Goal: Answer question/provide support: Share knowledge or assist other users

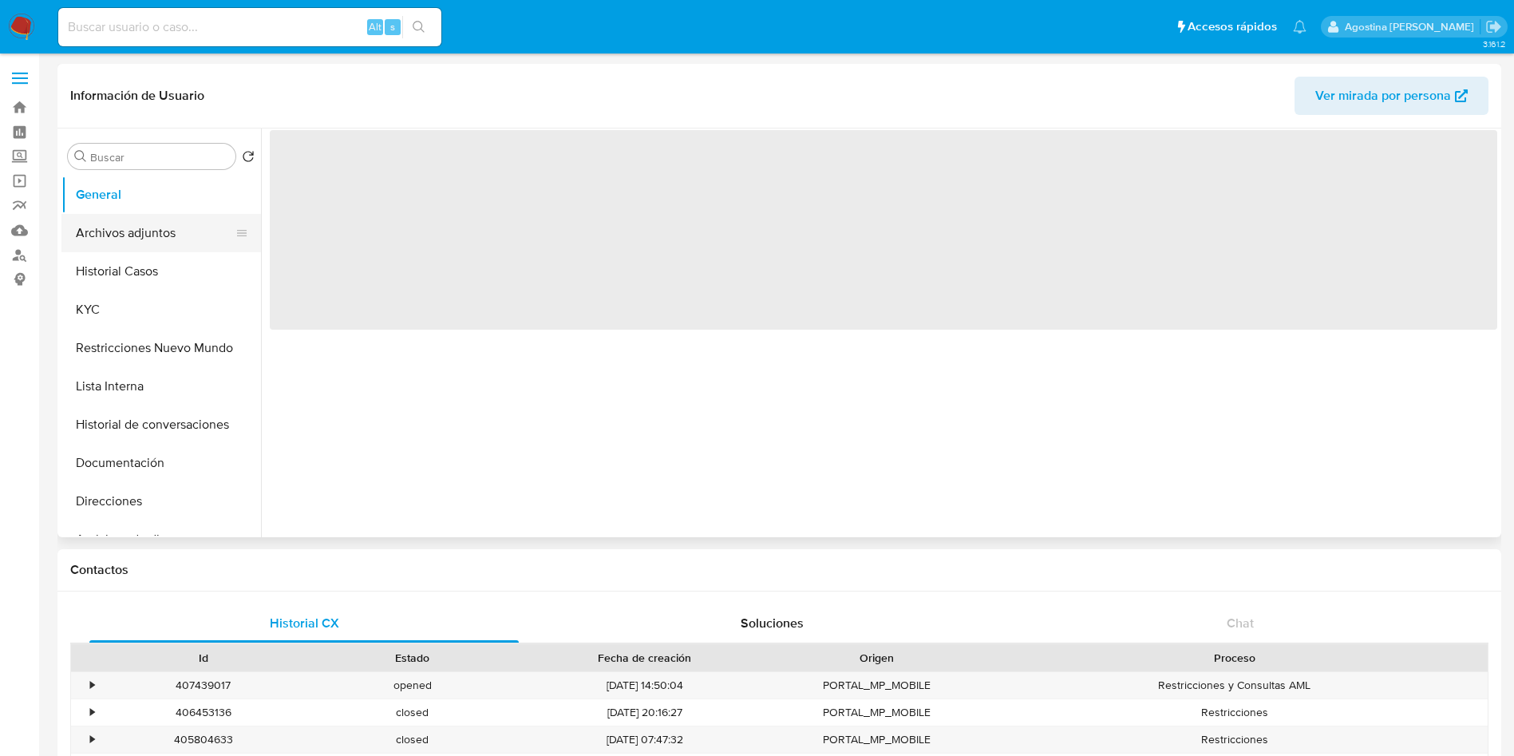
select select "10"
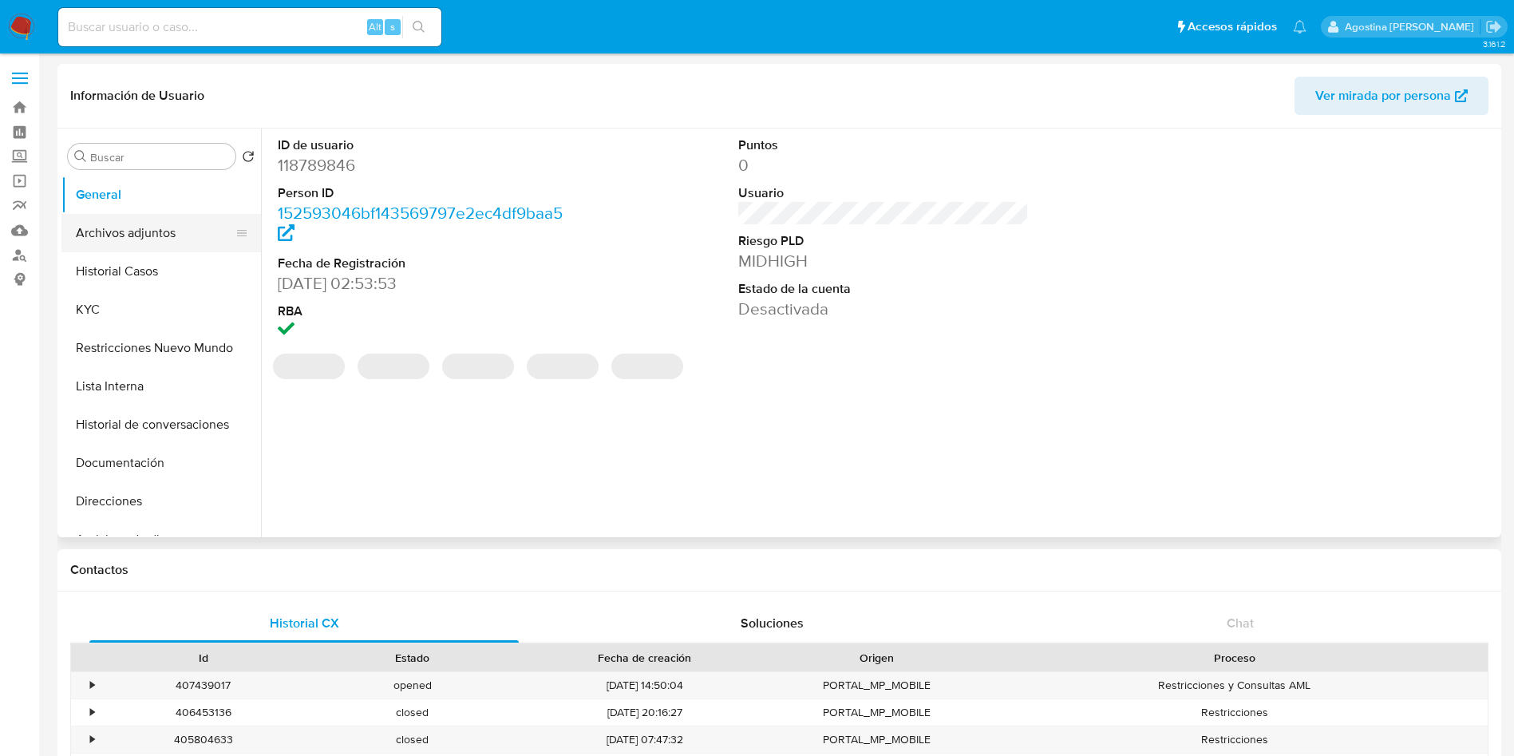
click at [160, 228] on button "Archivos adjuntos" at bounding box center [154, 233] width 187 height 38
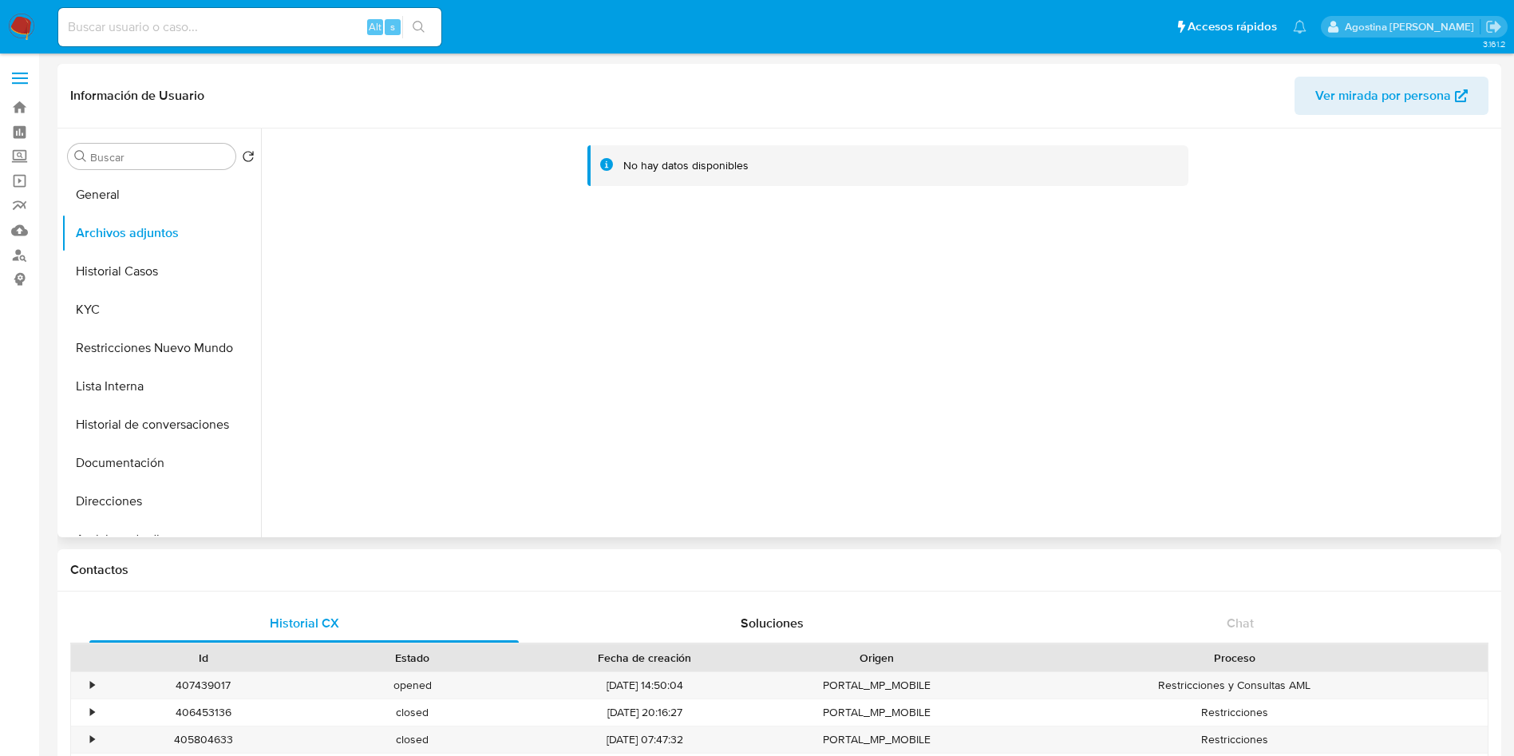
drag, startPoint x: 160, startPoint y: 228, endPoint x: 813, endPoint y: 268, distance: 654.9
click at [813, 268] on div "No hay datos disponibles" at bounding box center [879, 333] width 1236 height 409
click at [132, 258] on button "Historial Casos" at bounding box center [154, 271] width 187 height 38
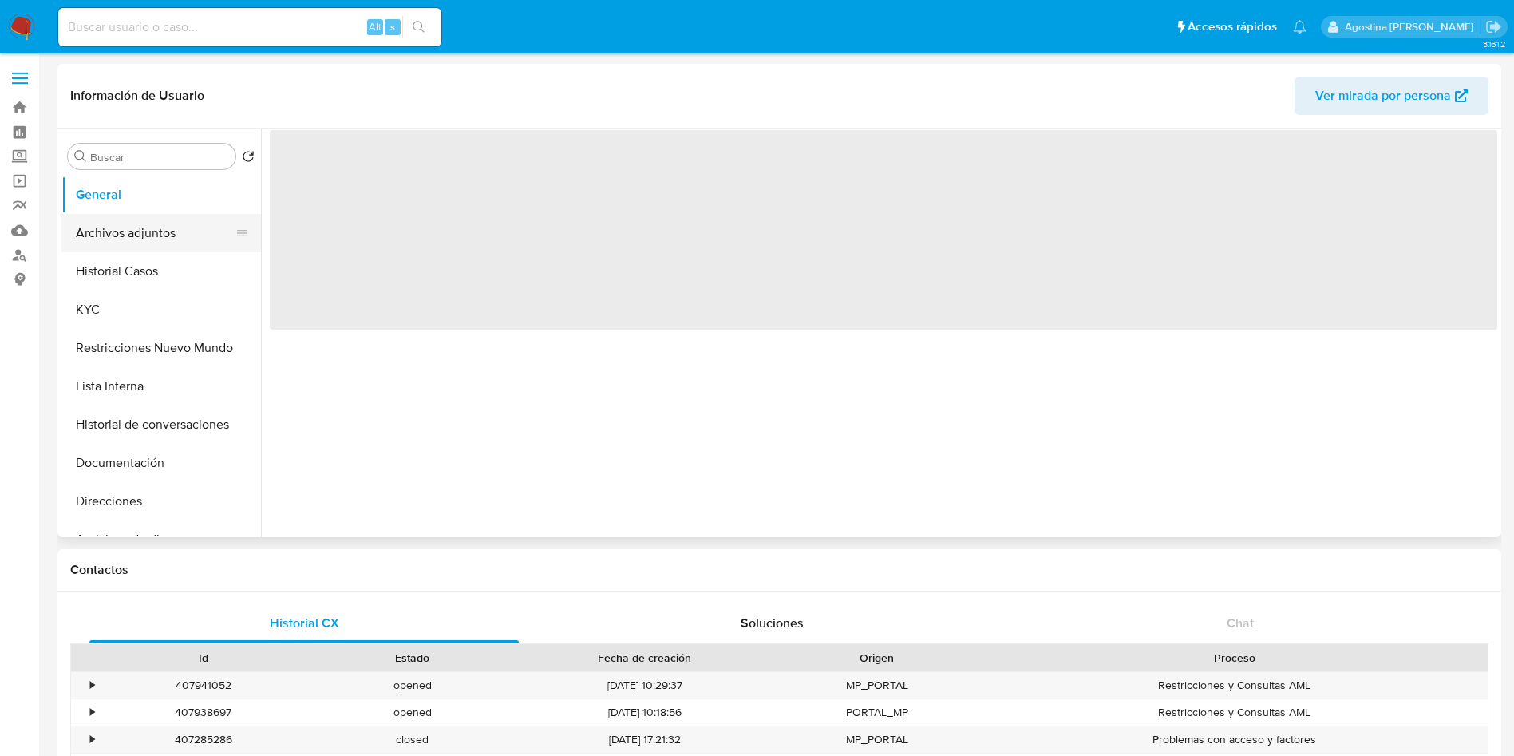
select select "10"
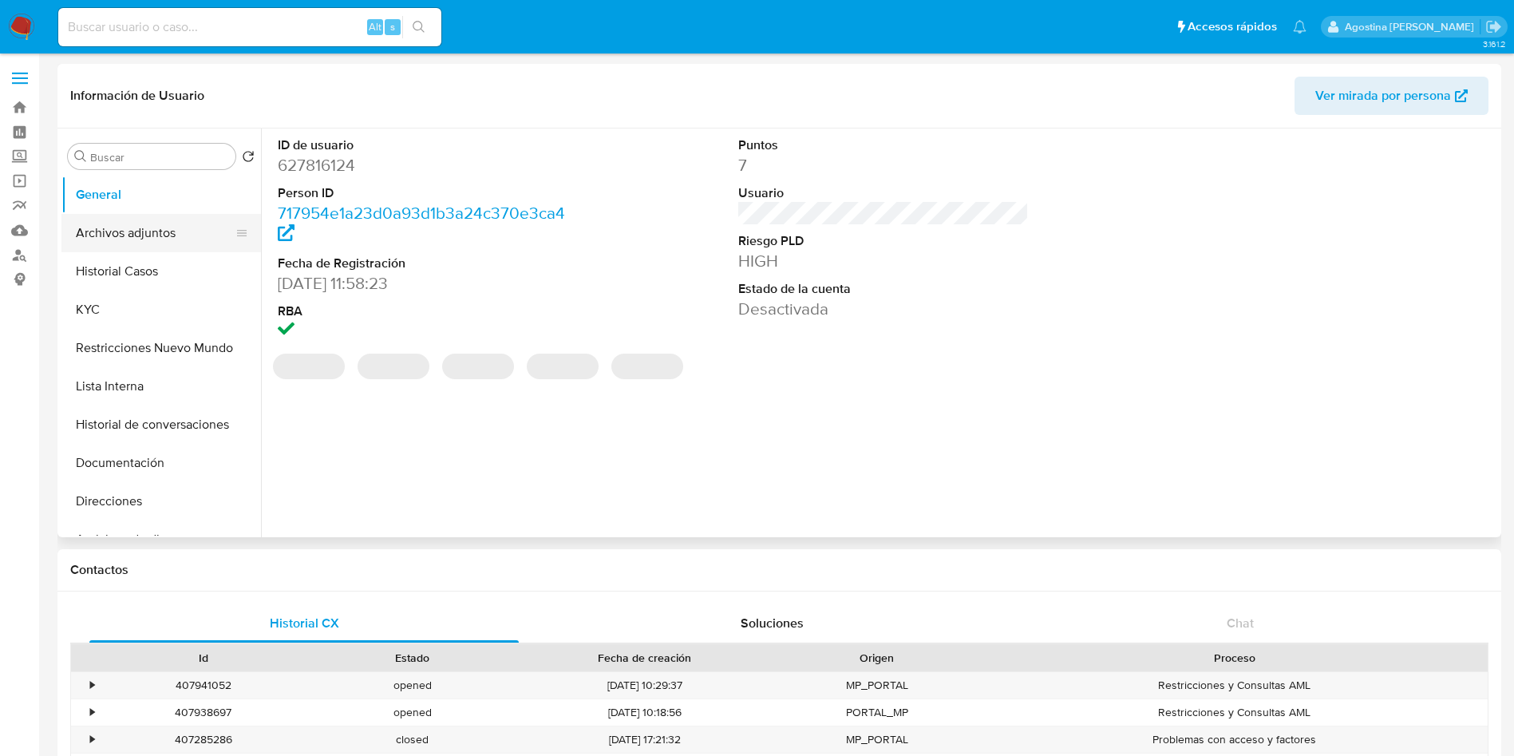
click at [125, 242] on button "Archivos adjuntos" at bounding box center [154, 233] width 187 height 38
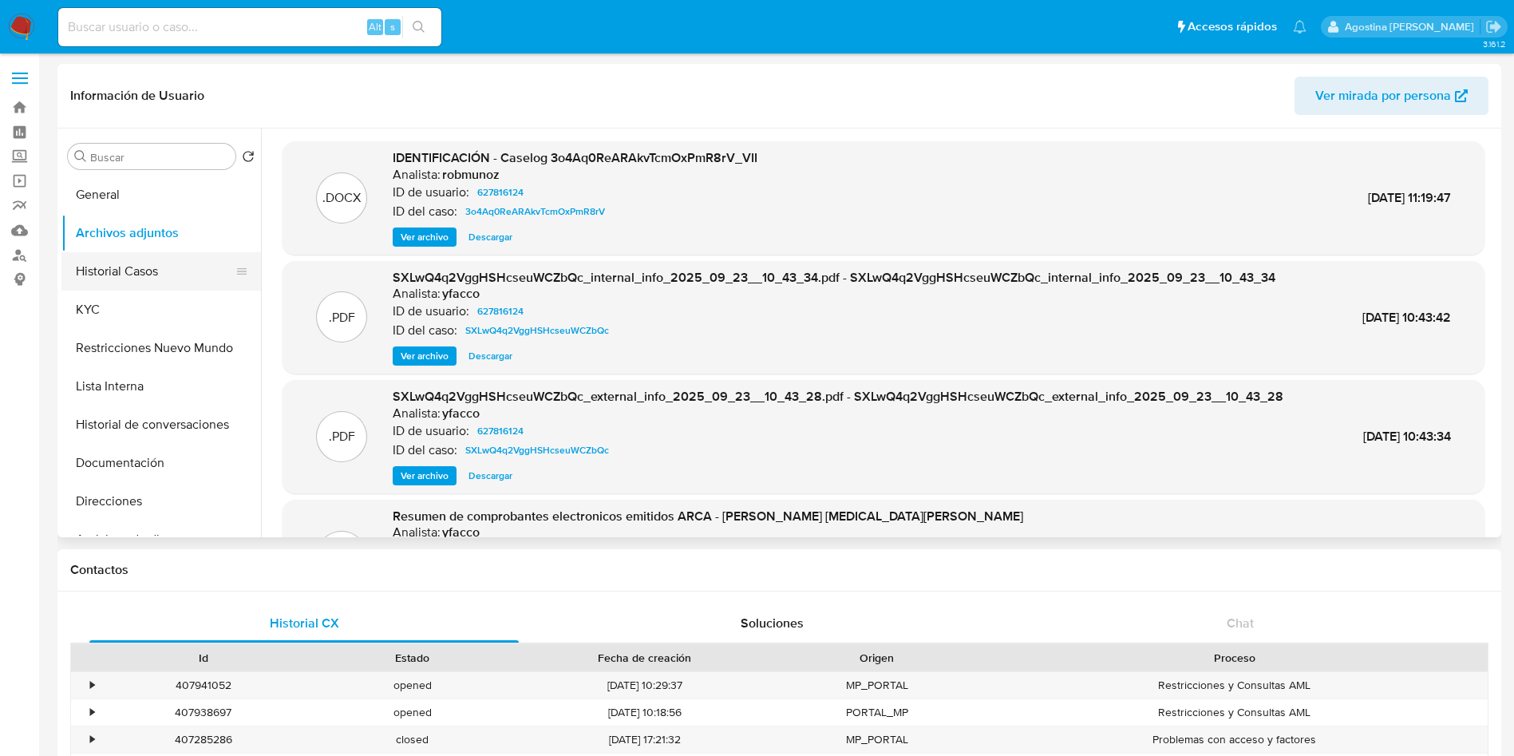
click at [181, 278] on button "Historial Casos" at bounding box center [154, 271] width 187 height 38
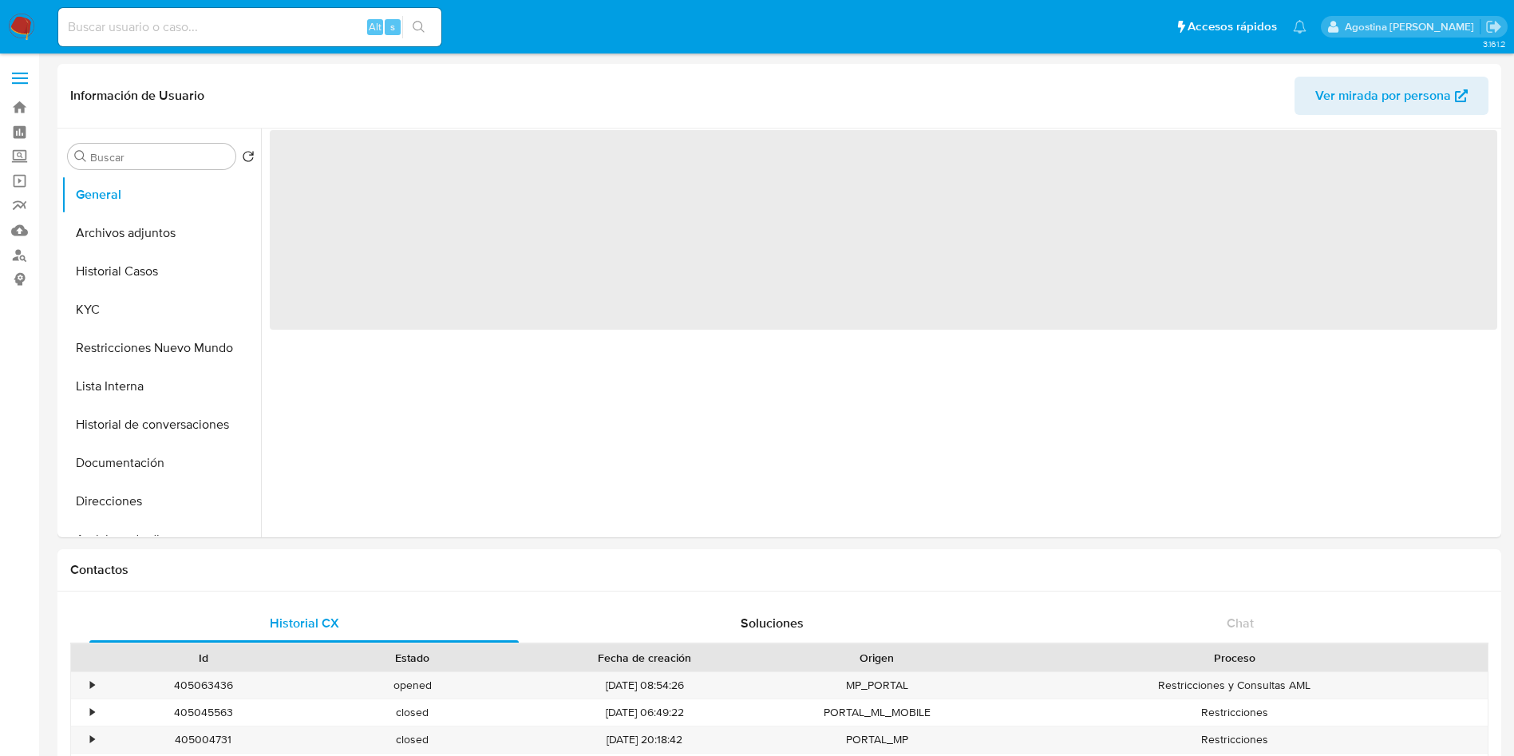
select select "10"
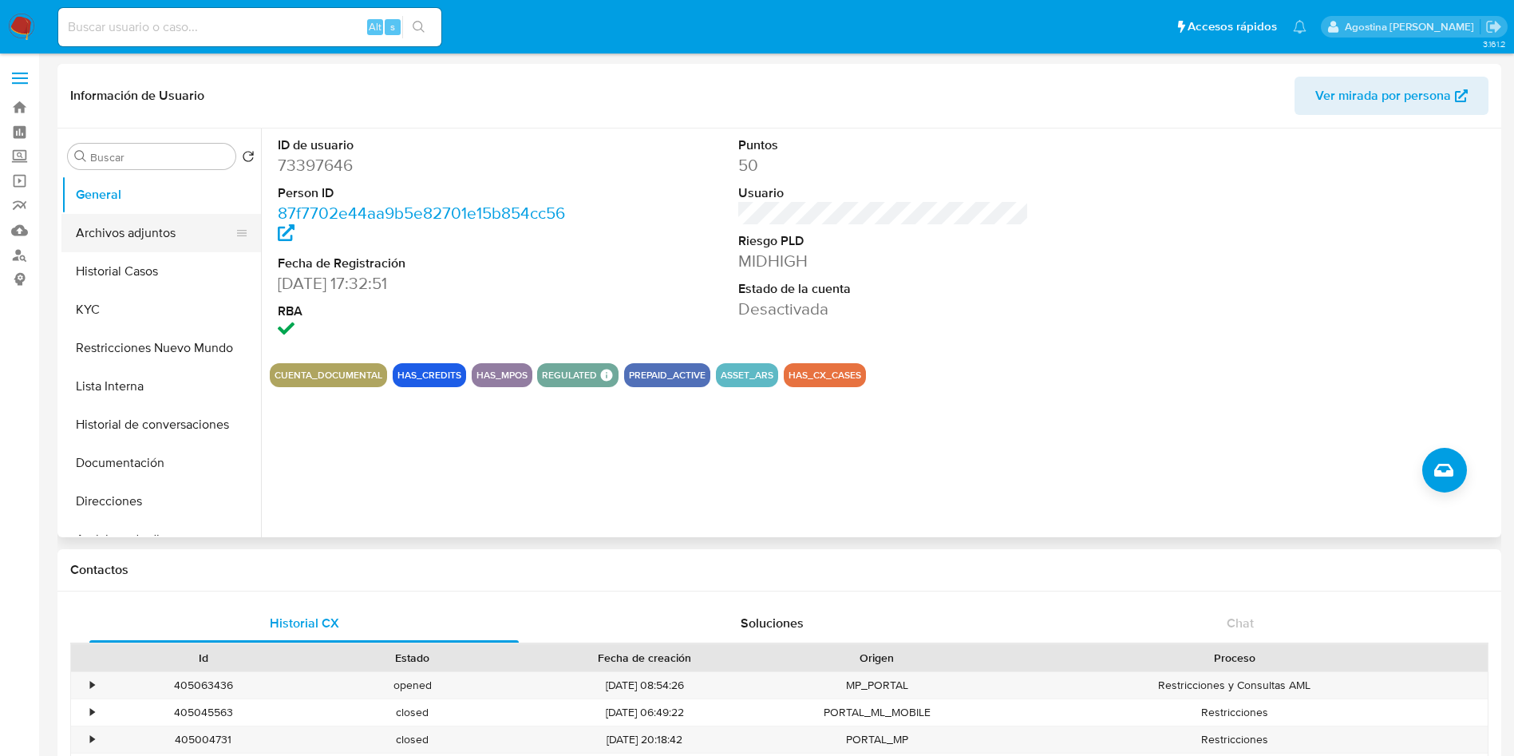
click at [179, 223] on button "Archivos adjuntos" at bounding box center [154, 233] width 187 height 38
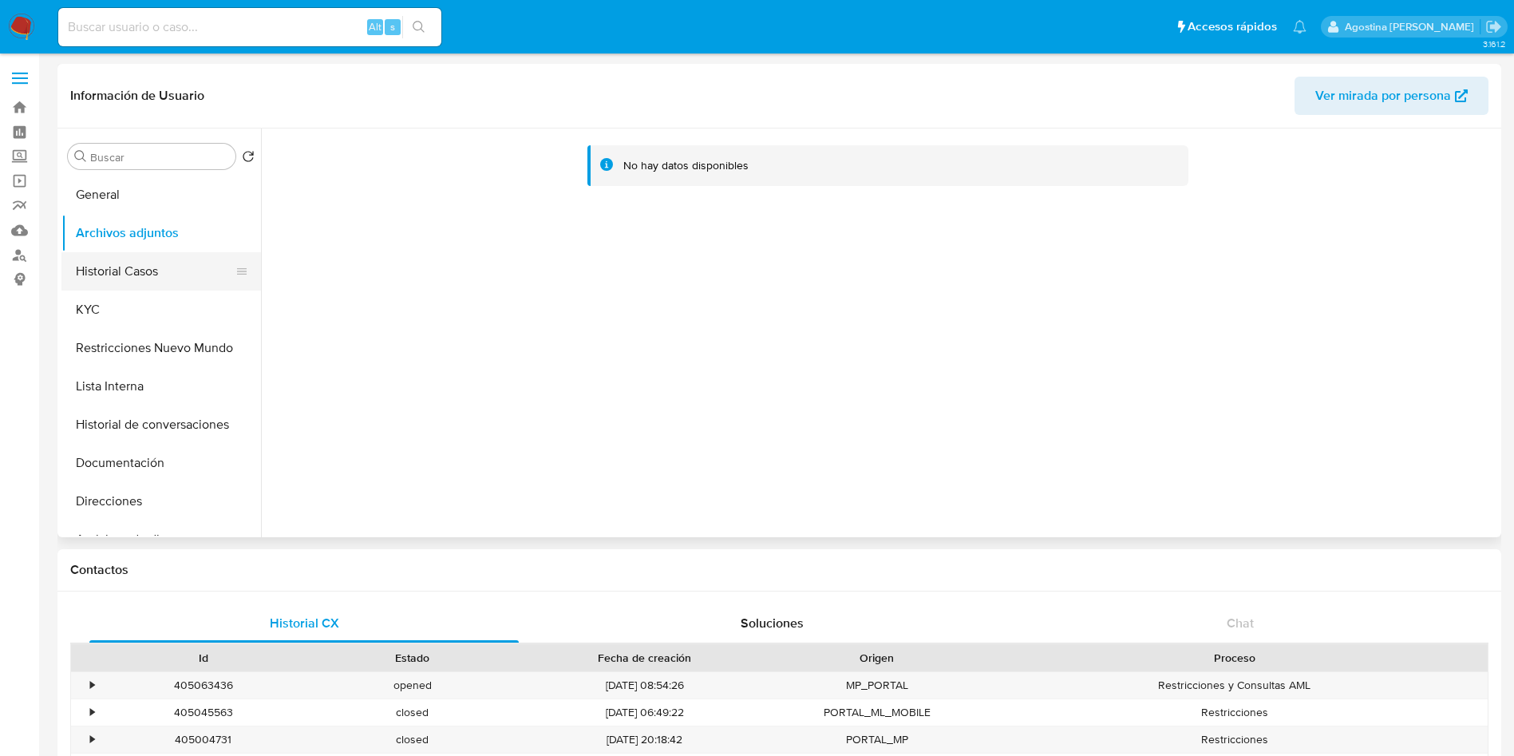
click at [174, 259] on button "Historial Casos" at bounding box center [154, 271] width 187 height 38
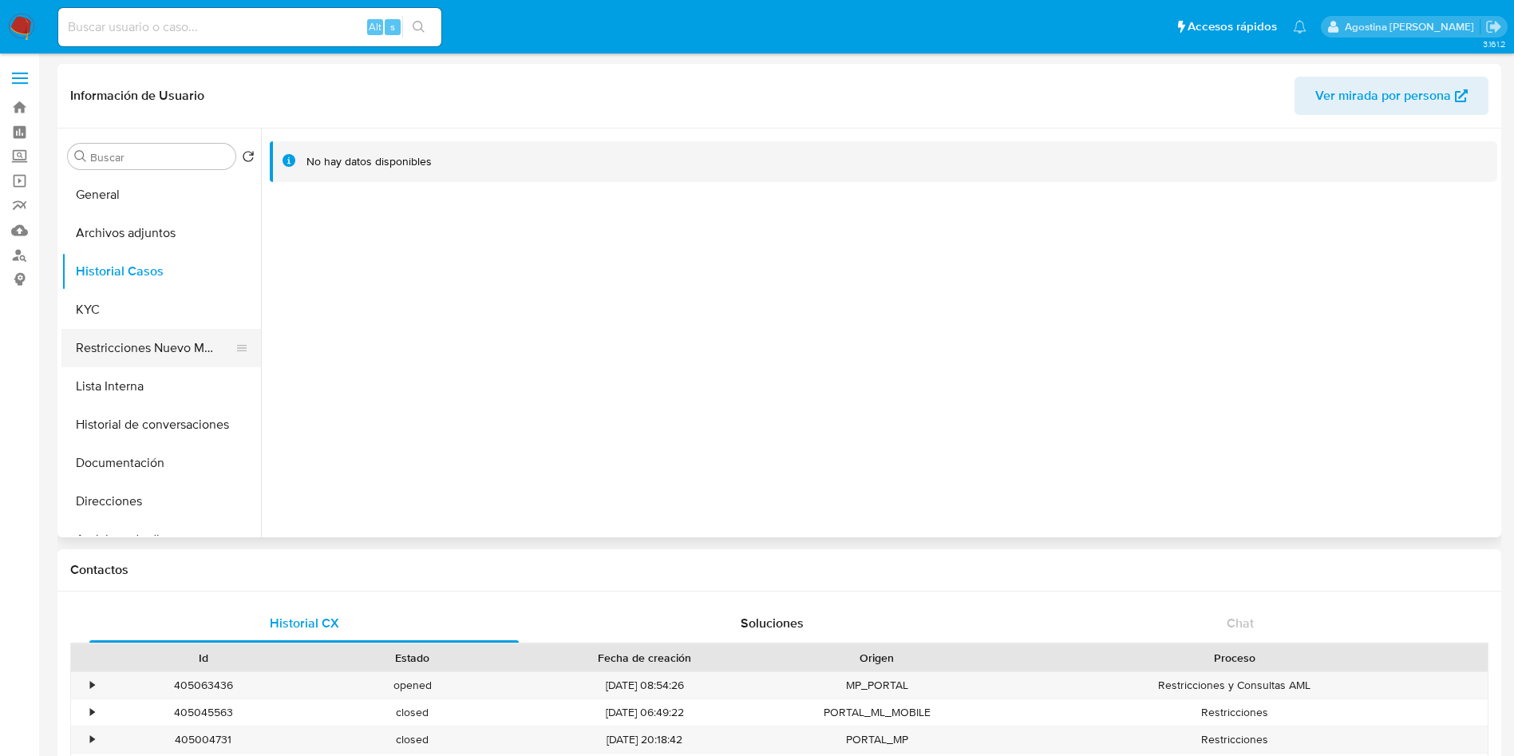
click at [156, 338] on button "Restricciones Nuevo Mundo" at bounding box center [154, 348] width 187 height 38
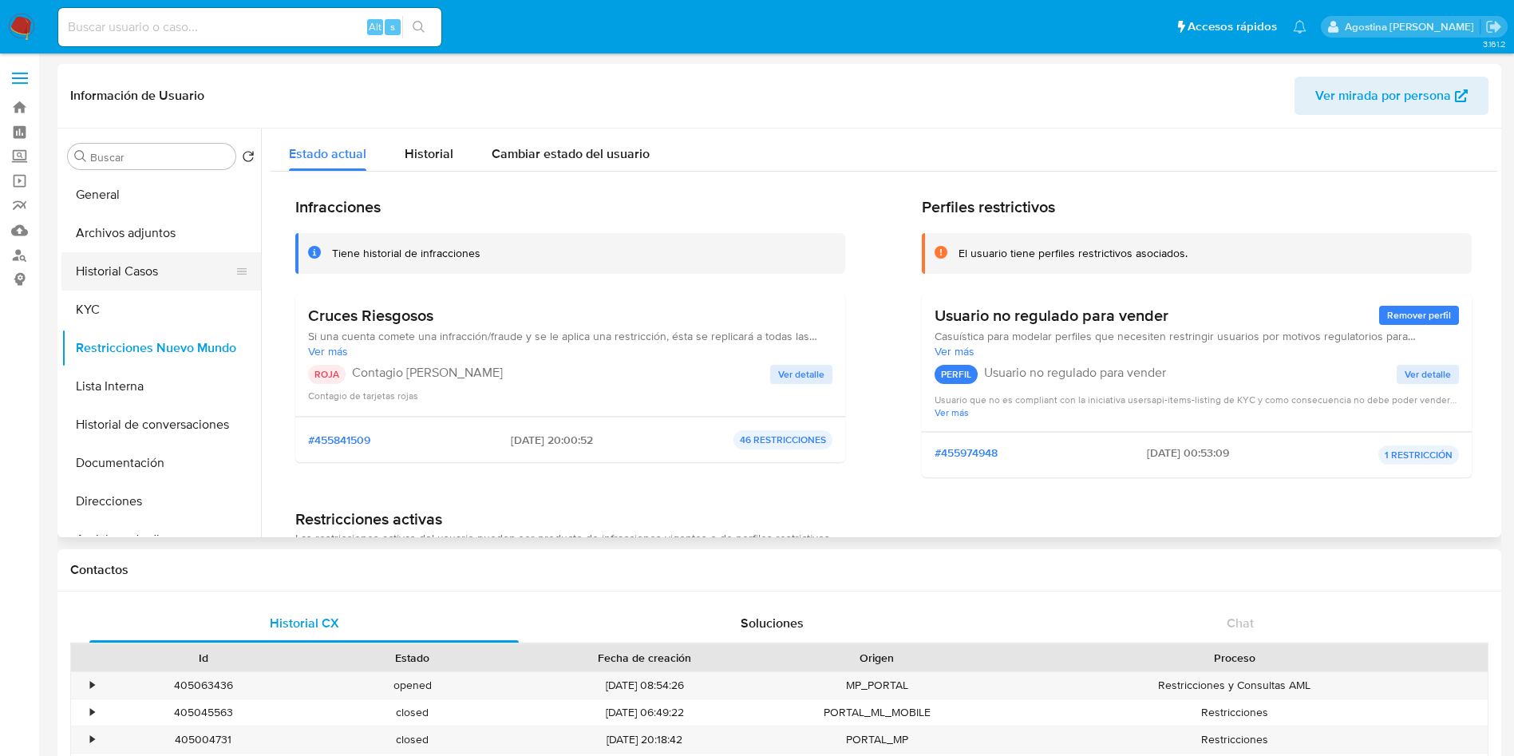
click at [117, 287] on button "Historial Casos" at bounding box center [154, 271] width 187 height 38
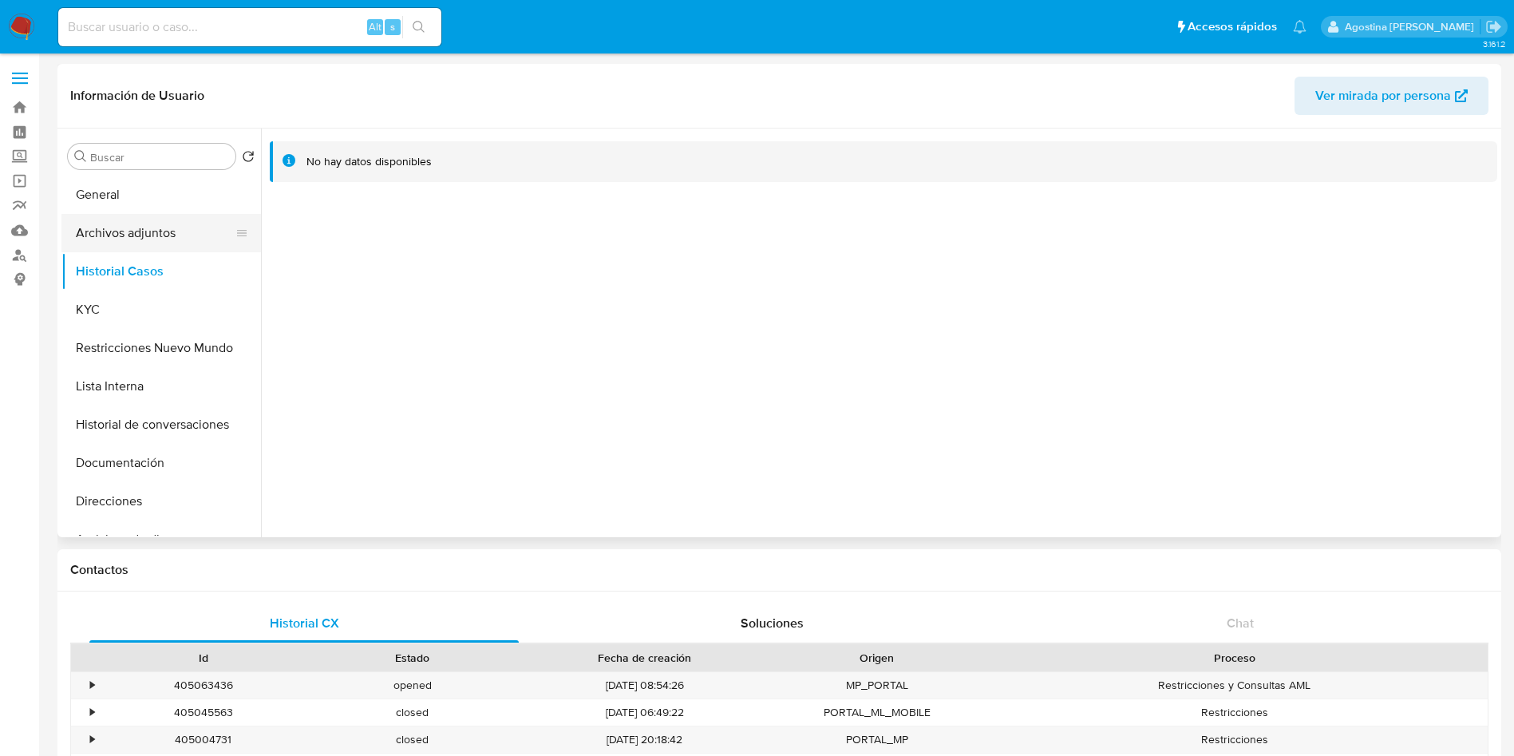
click at [153, 247] on button "Archivos adjuntos" at bounding box center [154, 233] width 187 height 38
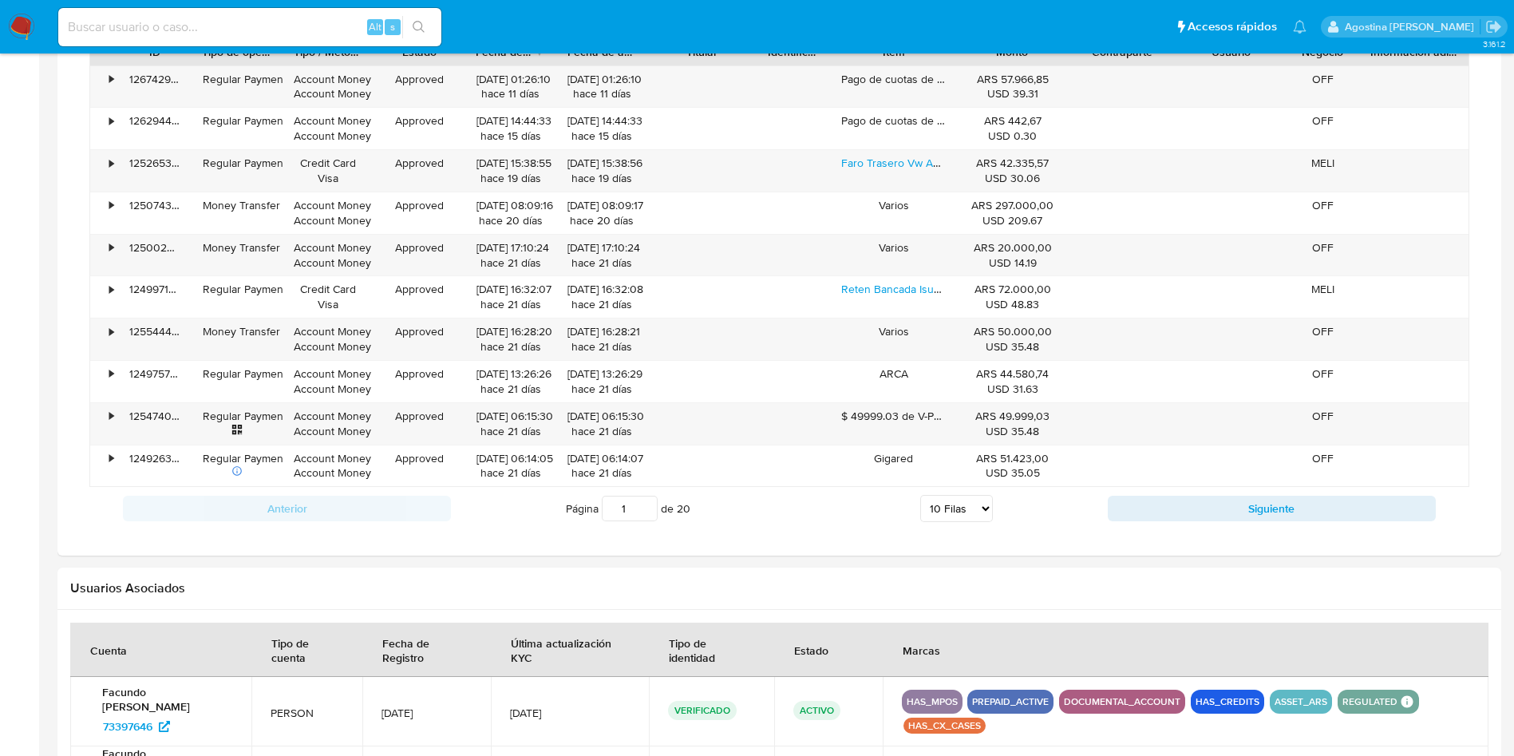
scroll to position [1650, 0]
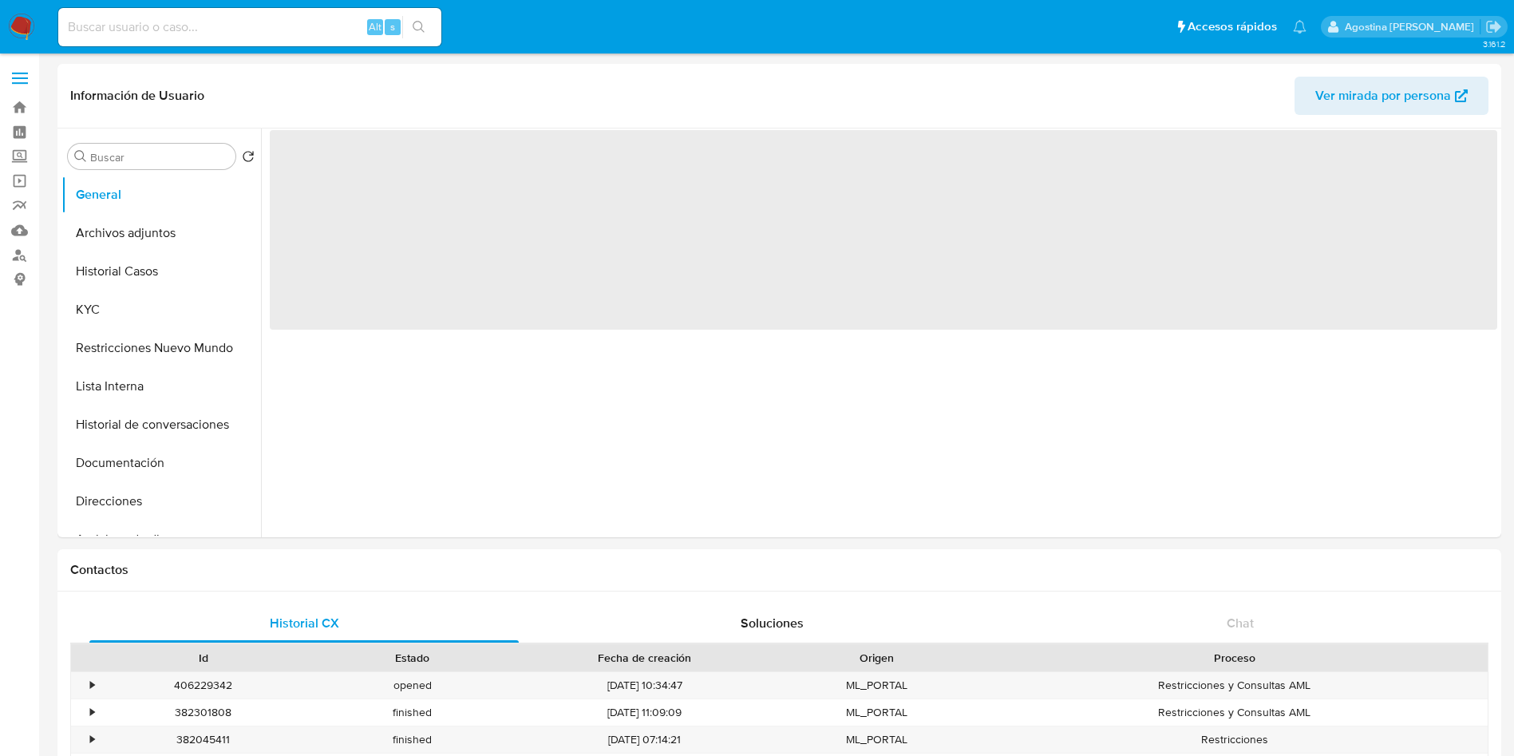
select select "10"
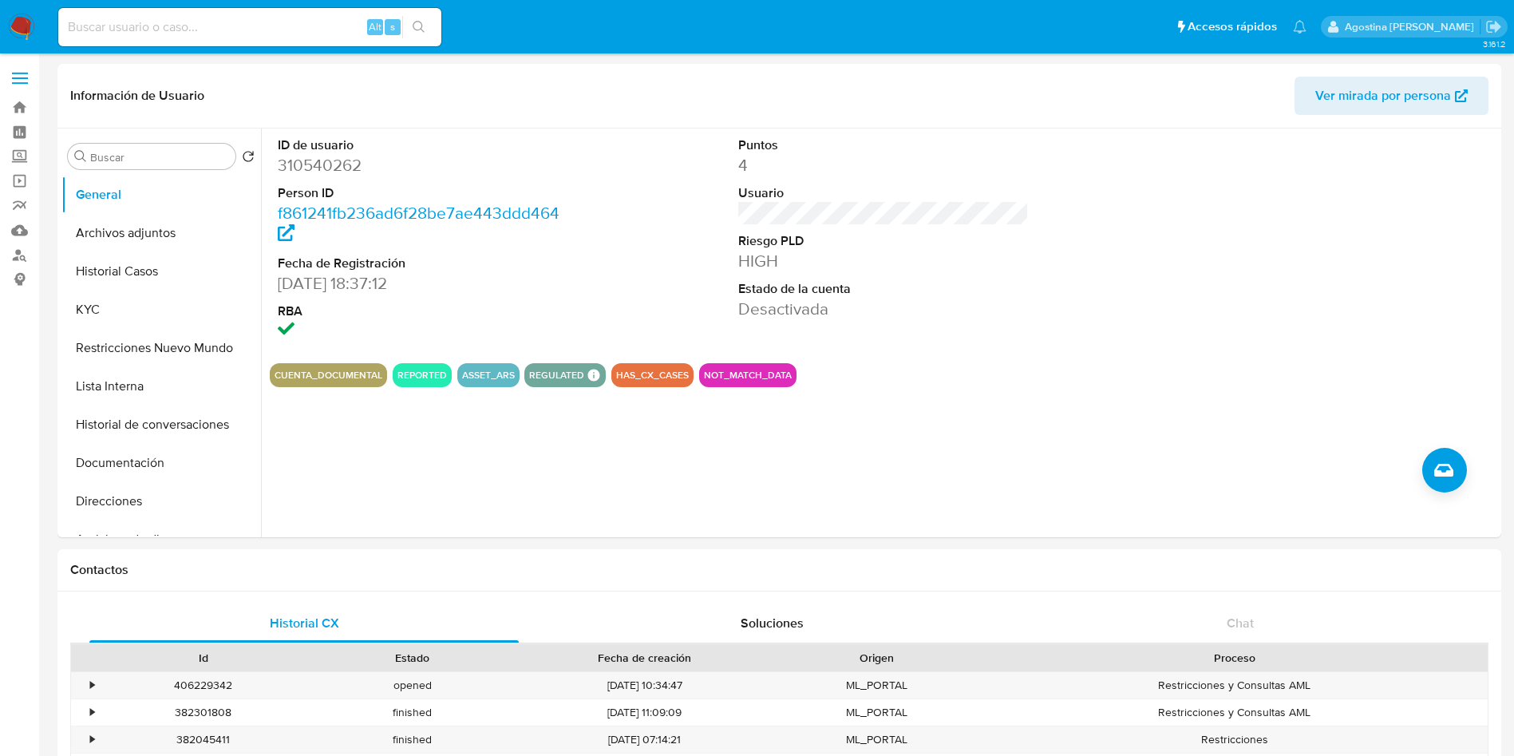
click at [117, 222] on button "Archivos adjuntos" at bounding box center [154, 233] width 187 height 38
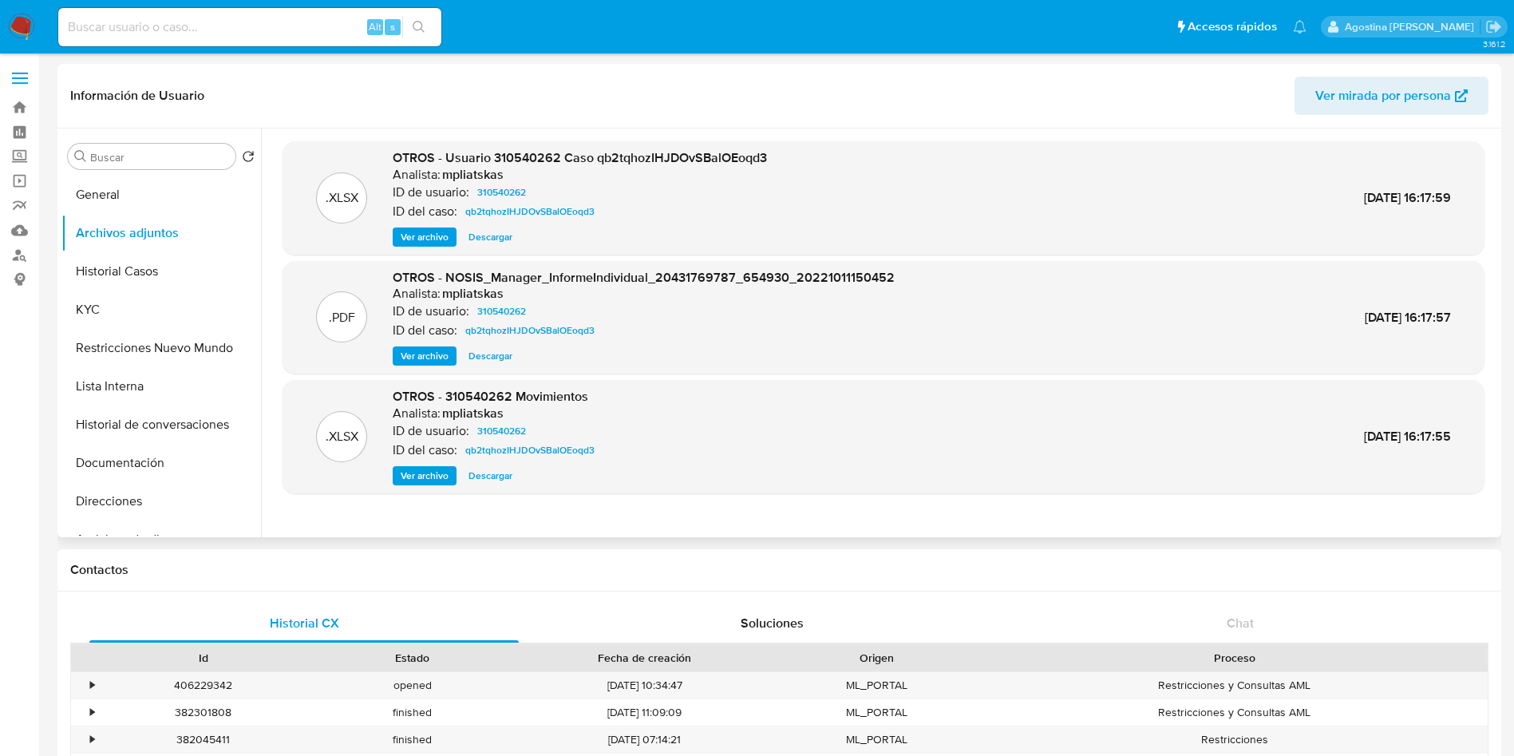
click at [429, 240] on span "Ver archivo" at bounding box center [425, 237] width 48 height 16
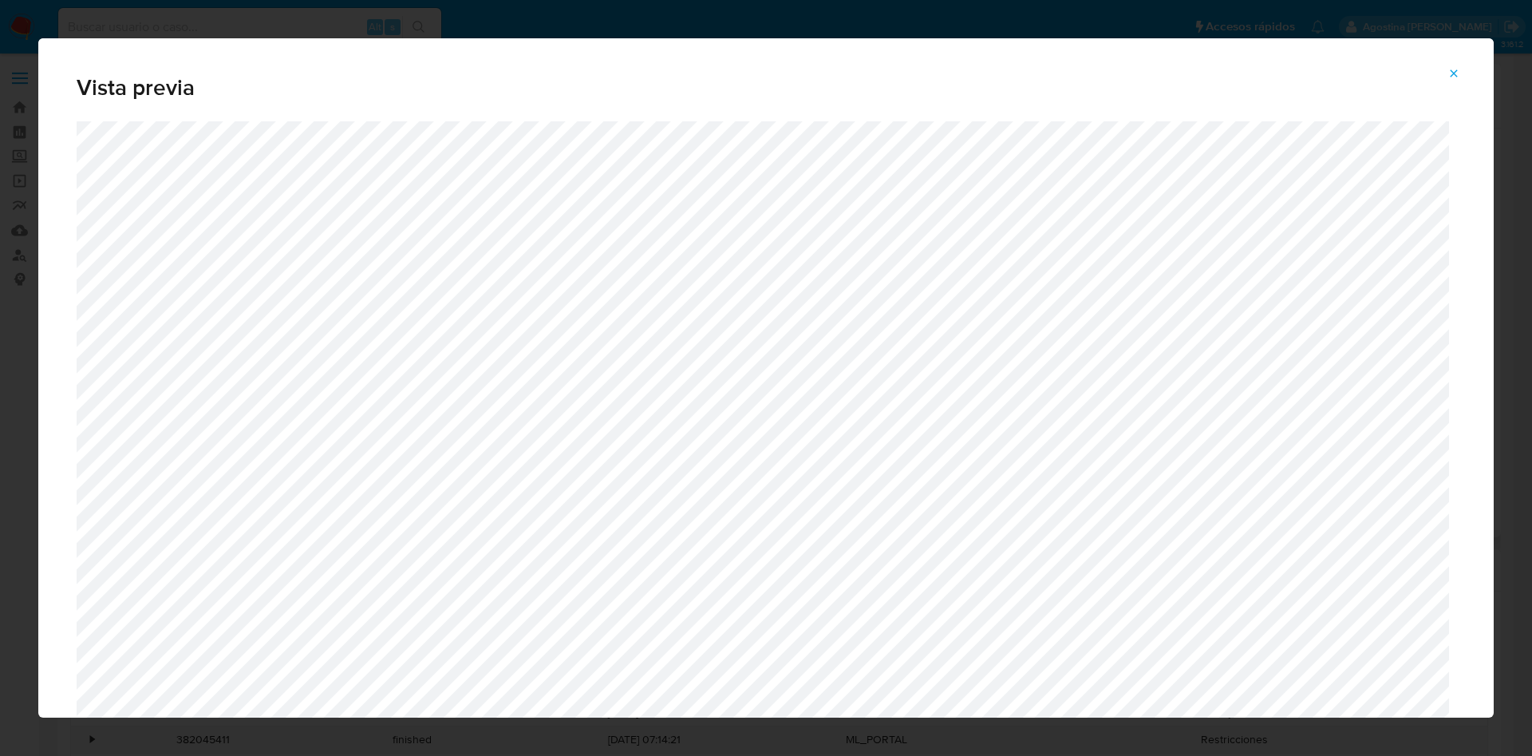
scroll to position [841, 0]
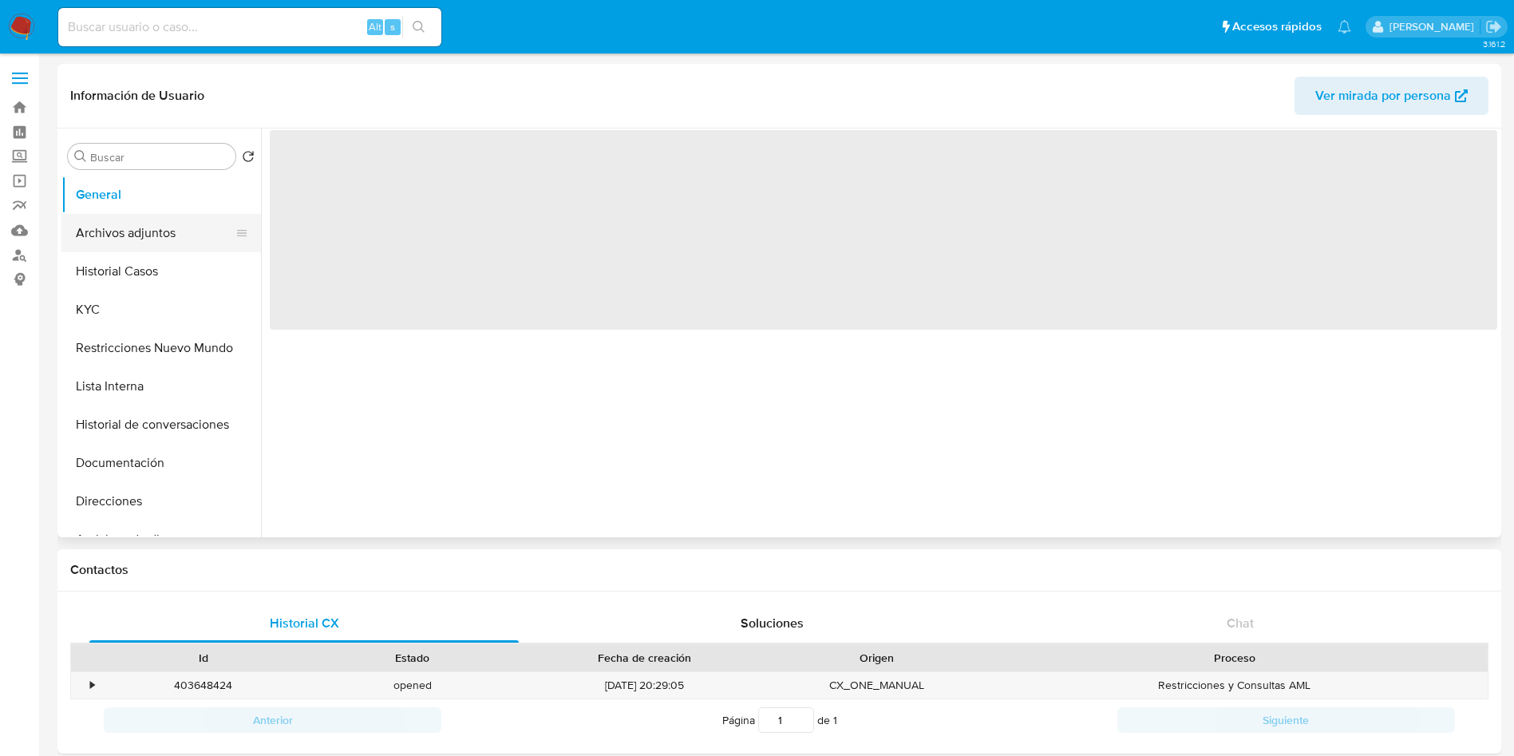
select select "10"
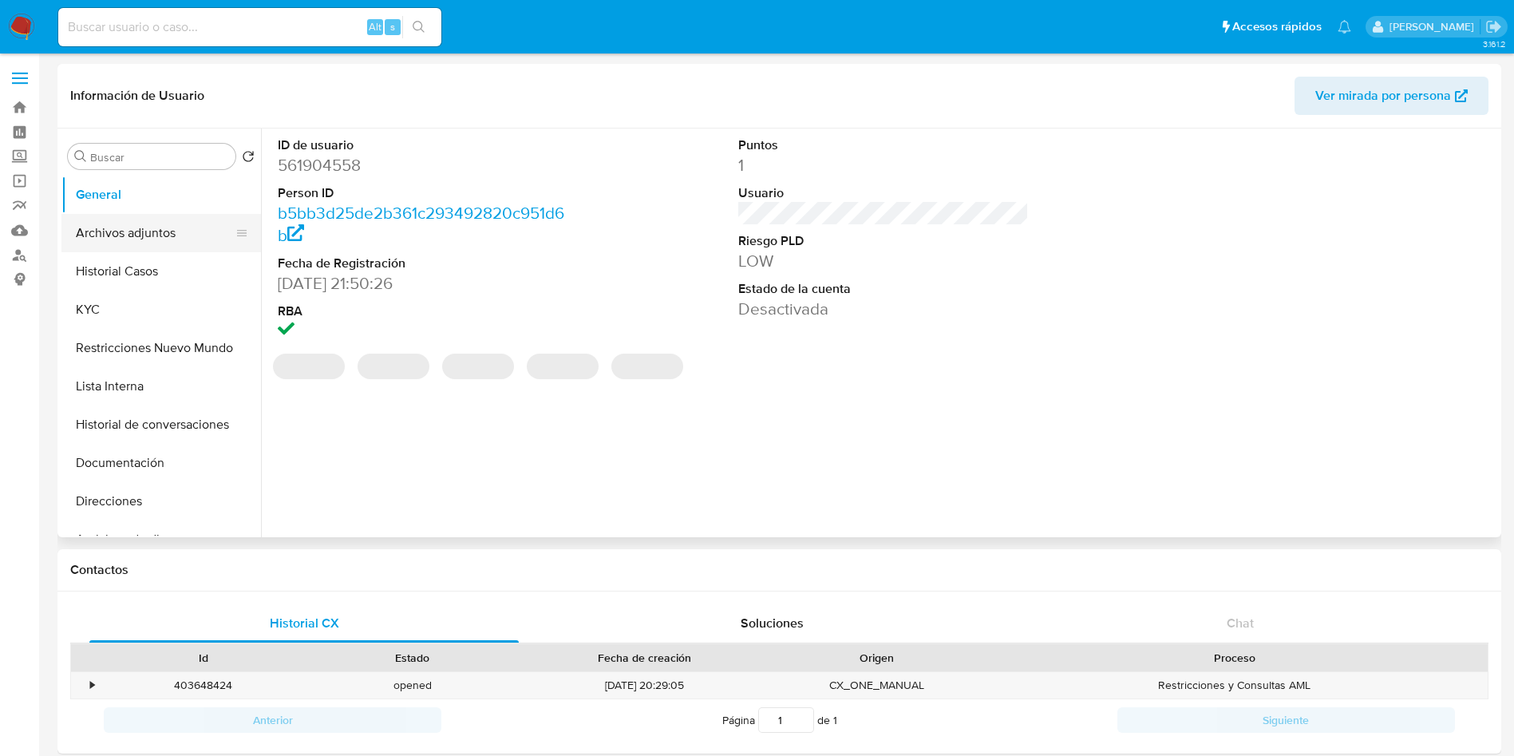
click at [158, 245] on button "Archivos adjuntos" at bounding box center [154, 233] width 187 height 38
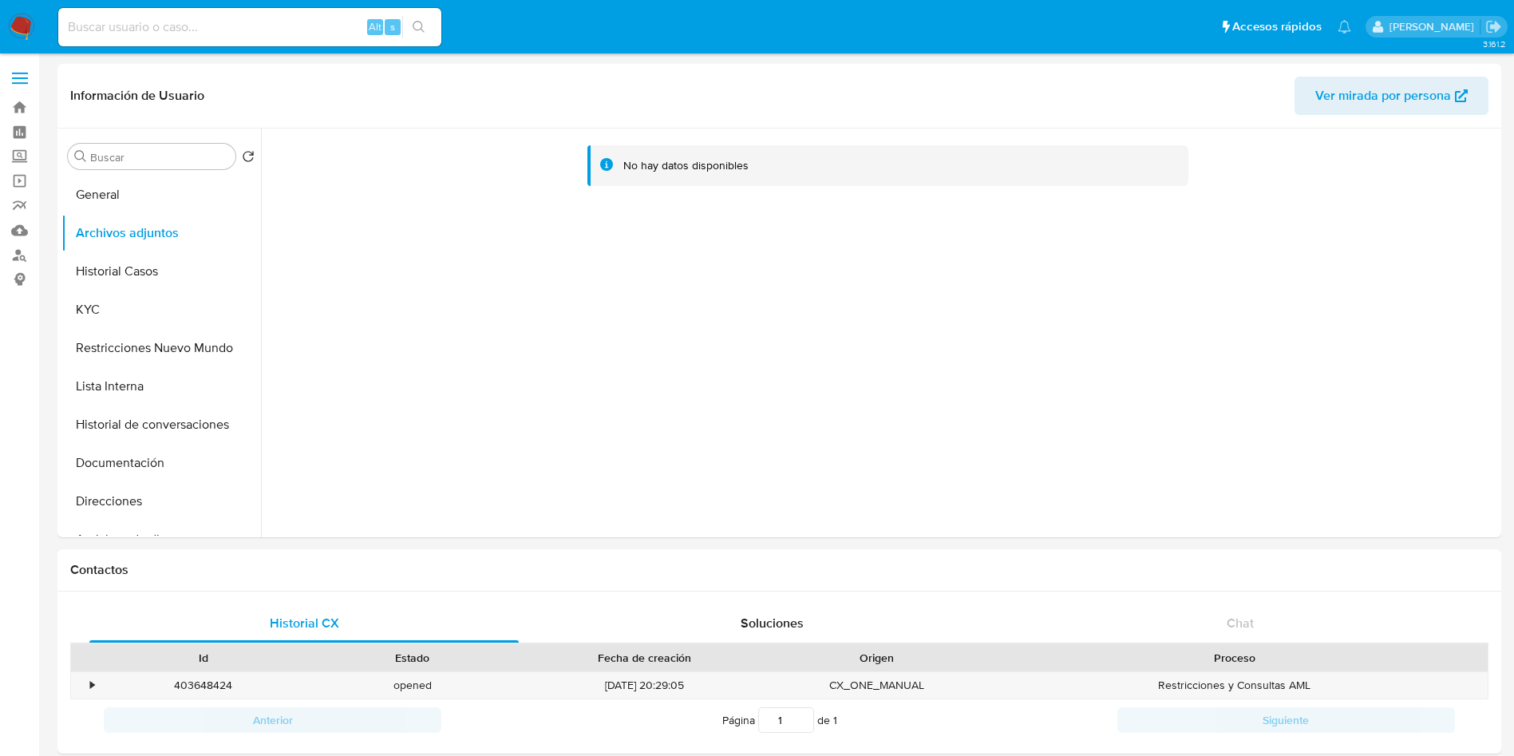
click at [129, 281] on button "Historial Casos" at bounding box center [154, 271] width 187 height 38
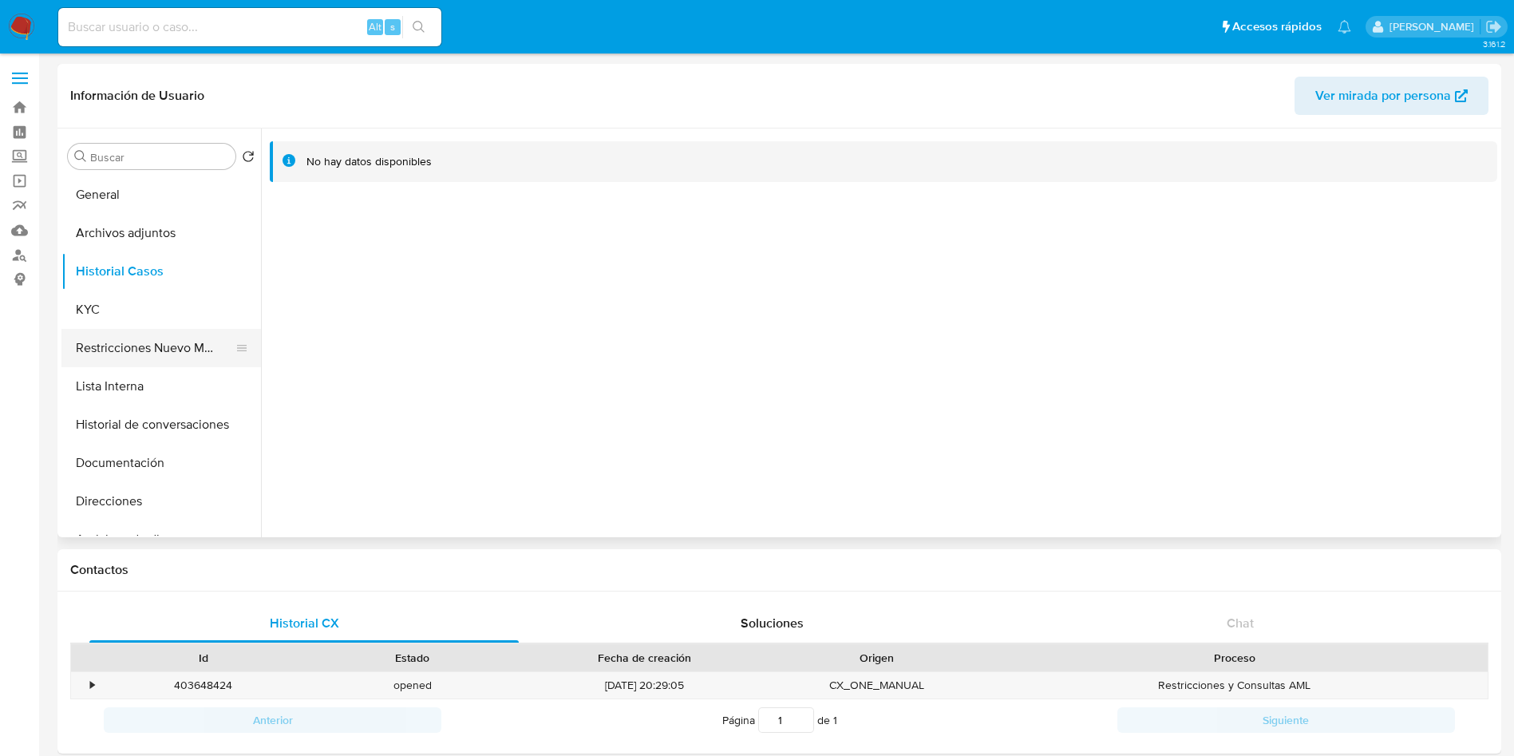
click at [153, 335] on button "Restricciones Nuevo Mundo" at bounding box center [154, 348] width 187 height 38
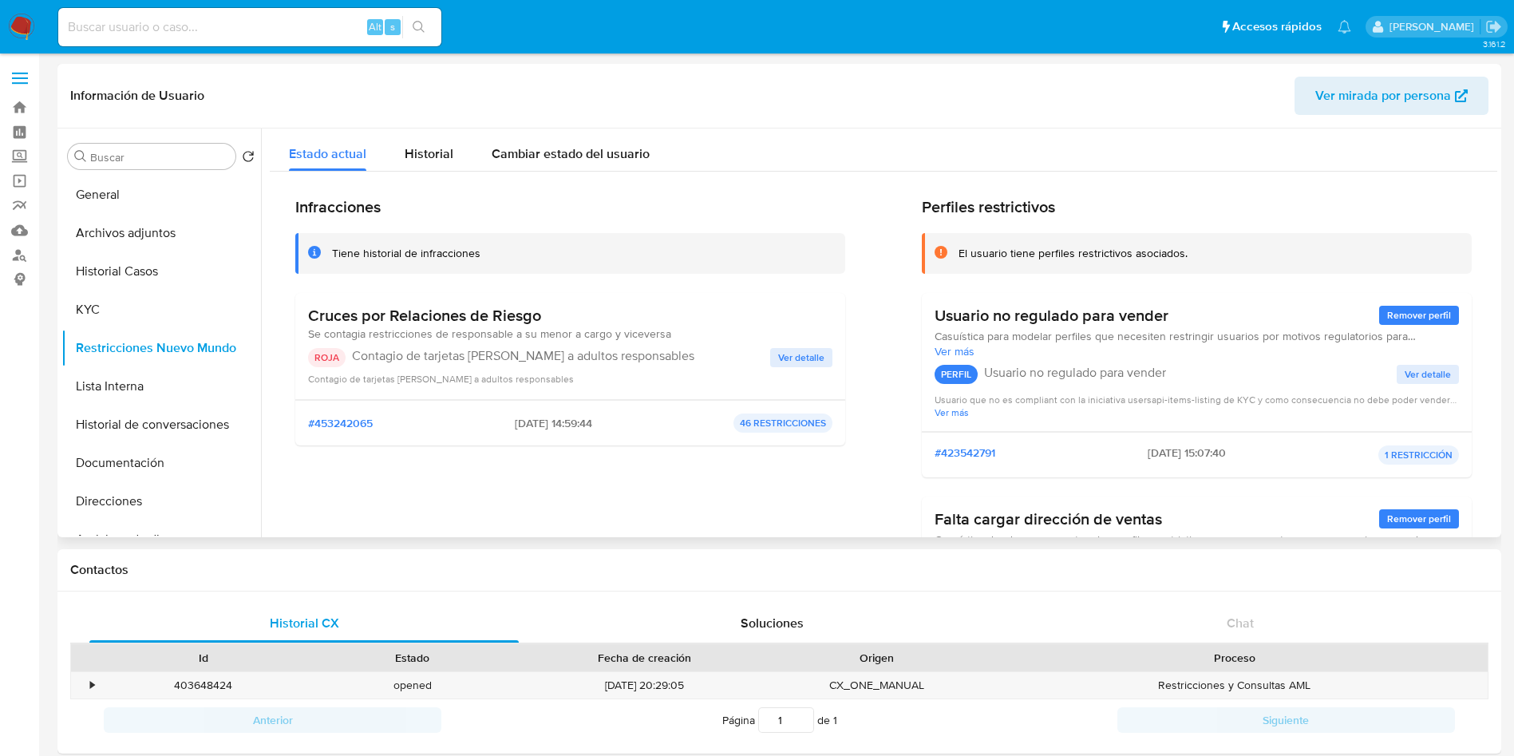
click at [808, 351] on span "Ver detalle" at bounding box center [801, 358] width 46 height 16
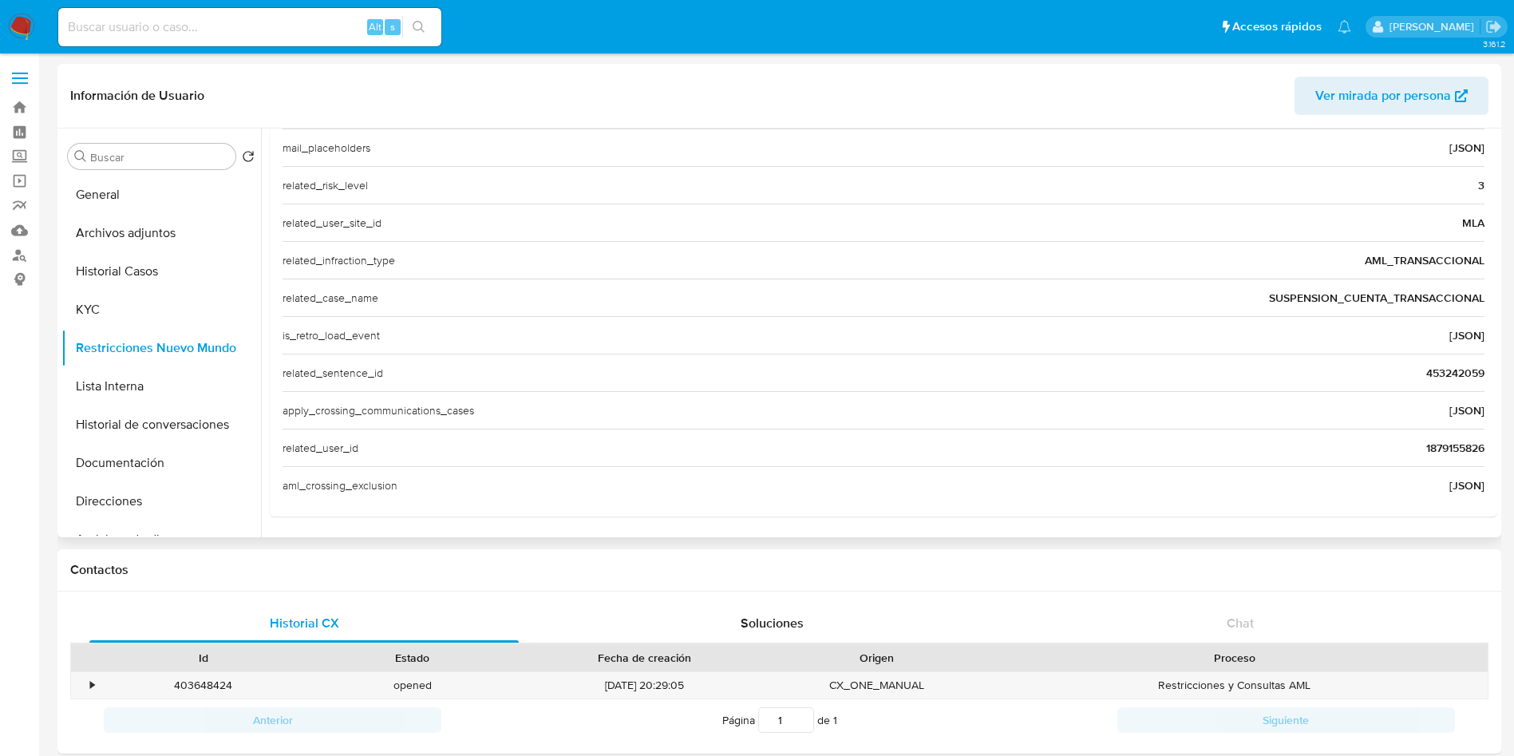
click at [1457, 455] on span "1879155826" at bounding box center [1455, 448] width 58 height 16
click at [260, 18] on input at bounding box center [249, 27] width 383 height 21
paste input "1879155826"
type input "1879155826"
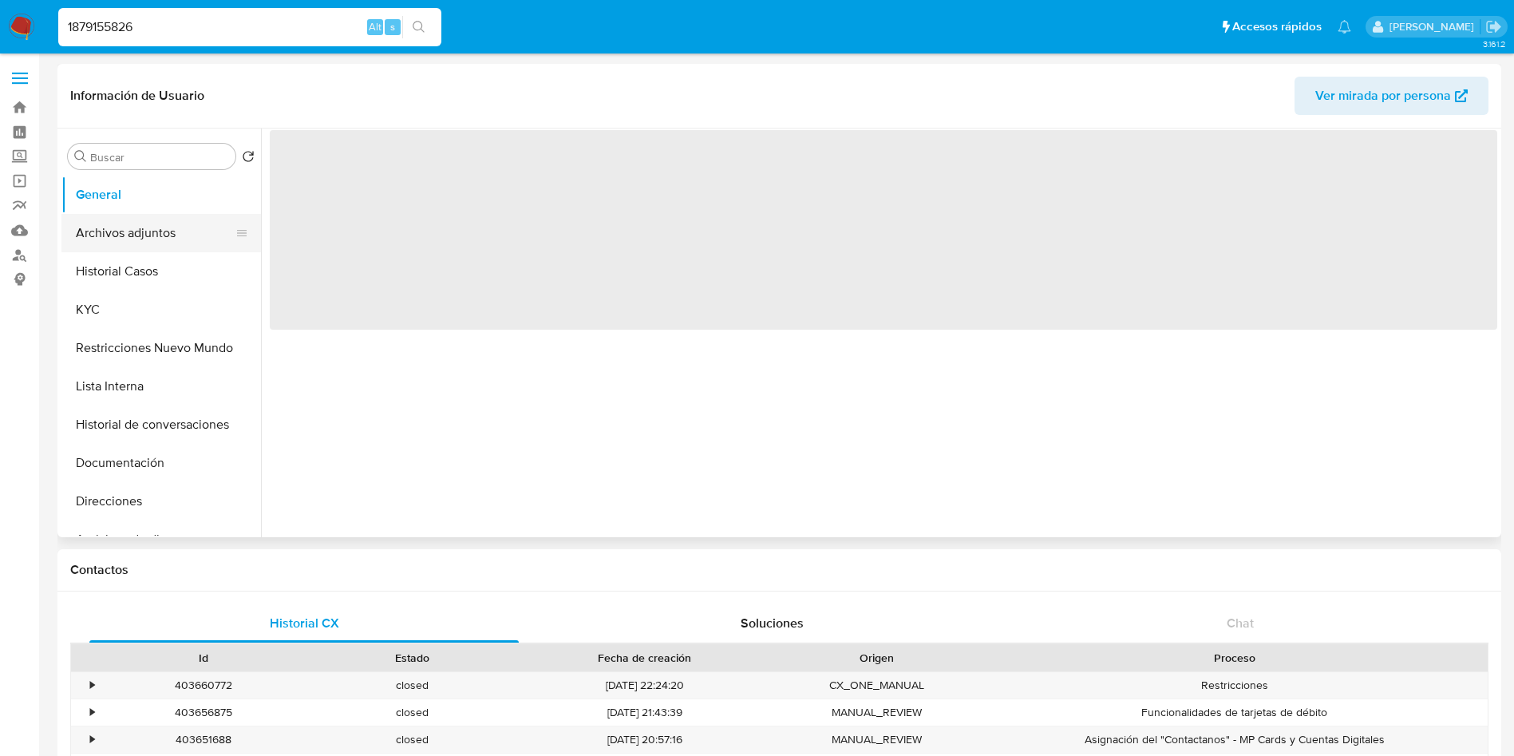
select select "10"
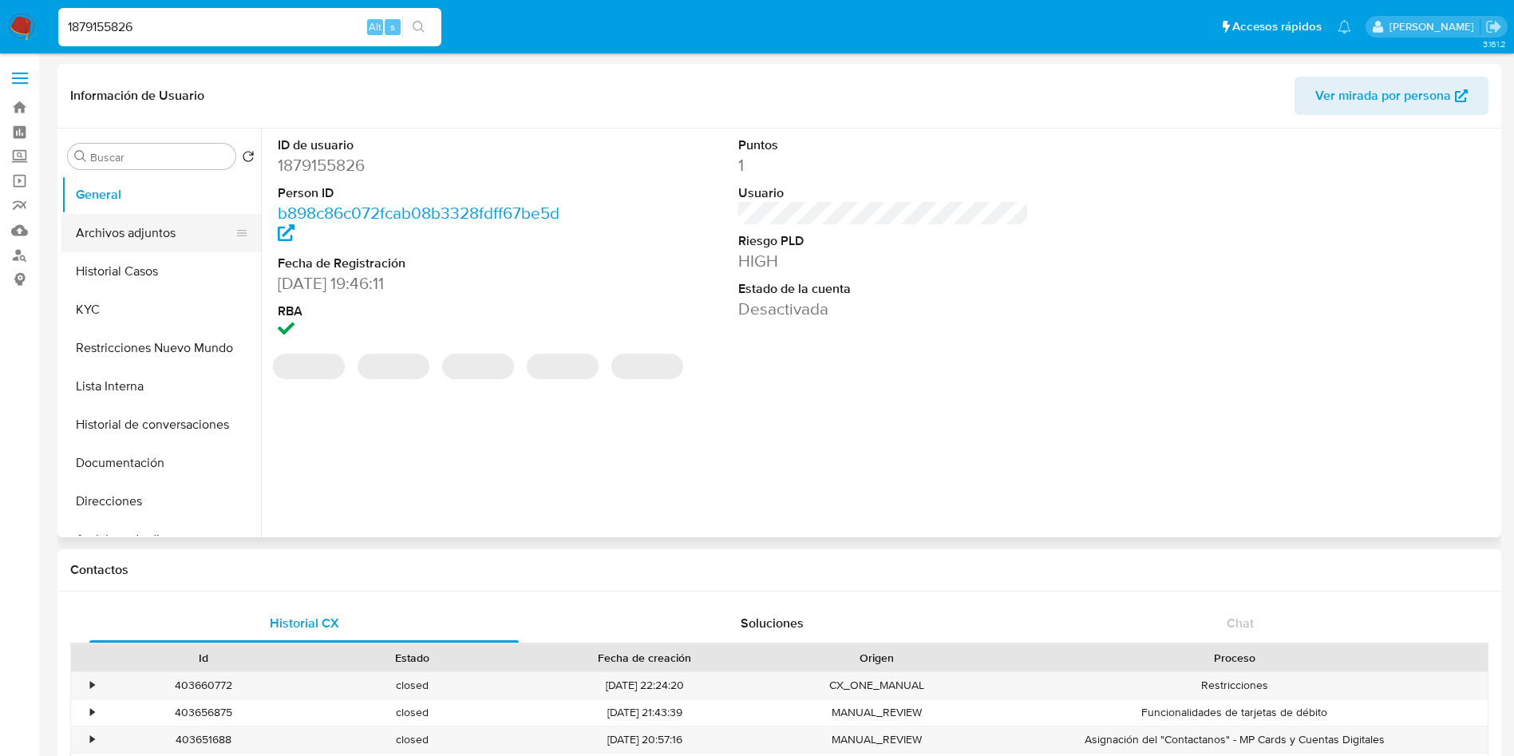
click at [173, 231] on button "Archivos adjuntos" at bounding box center [154, 233] width 187 height 38
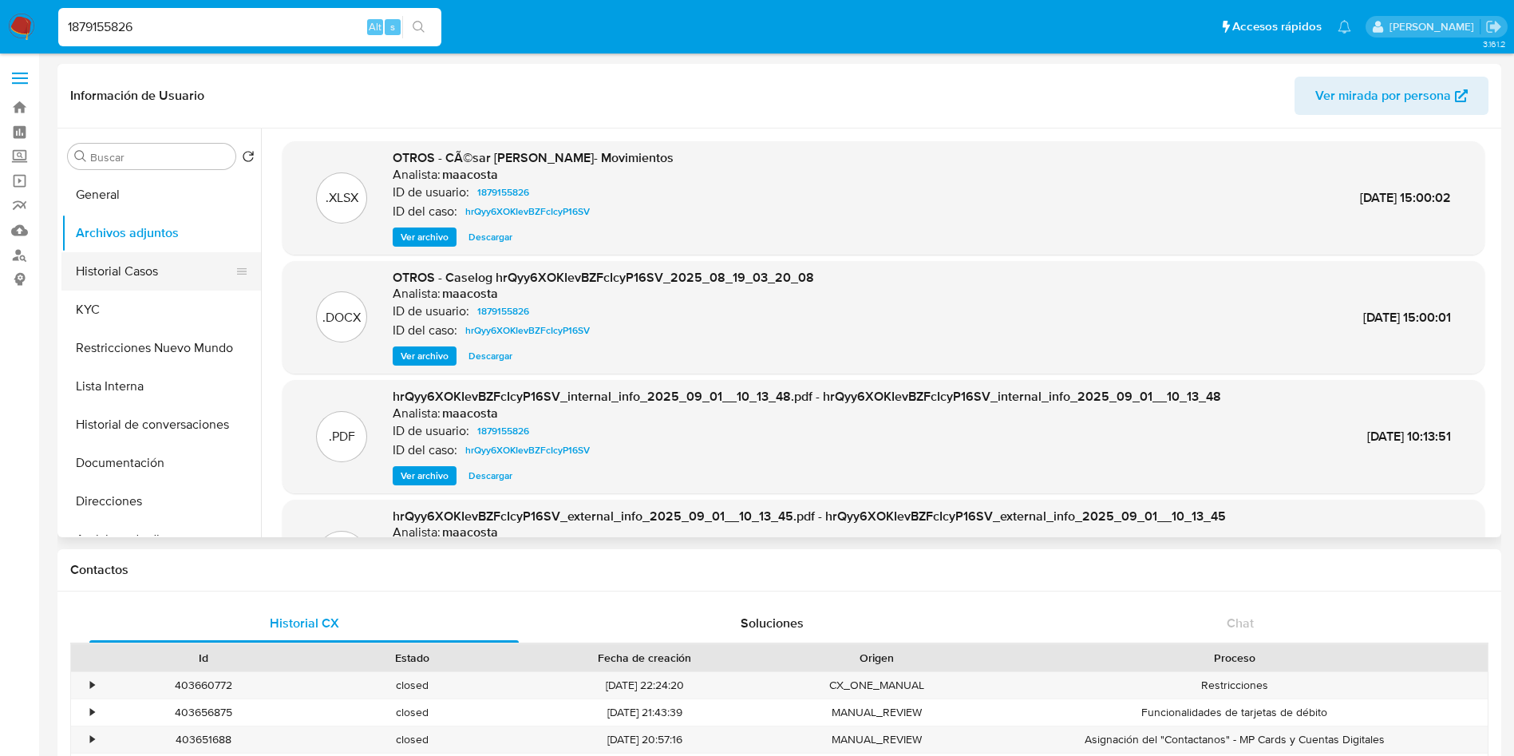
click at [191, 274] on button "Historial Casos" at bounding box center [154, 271] width 187 height 38
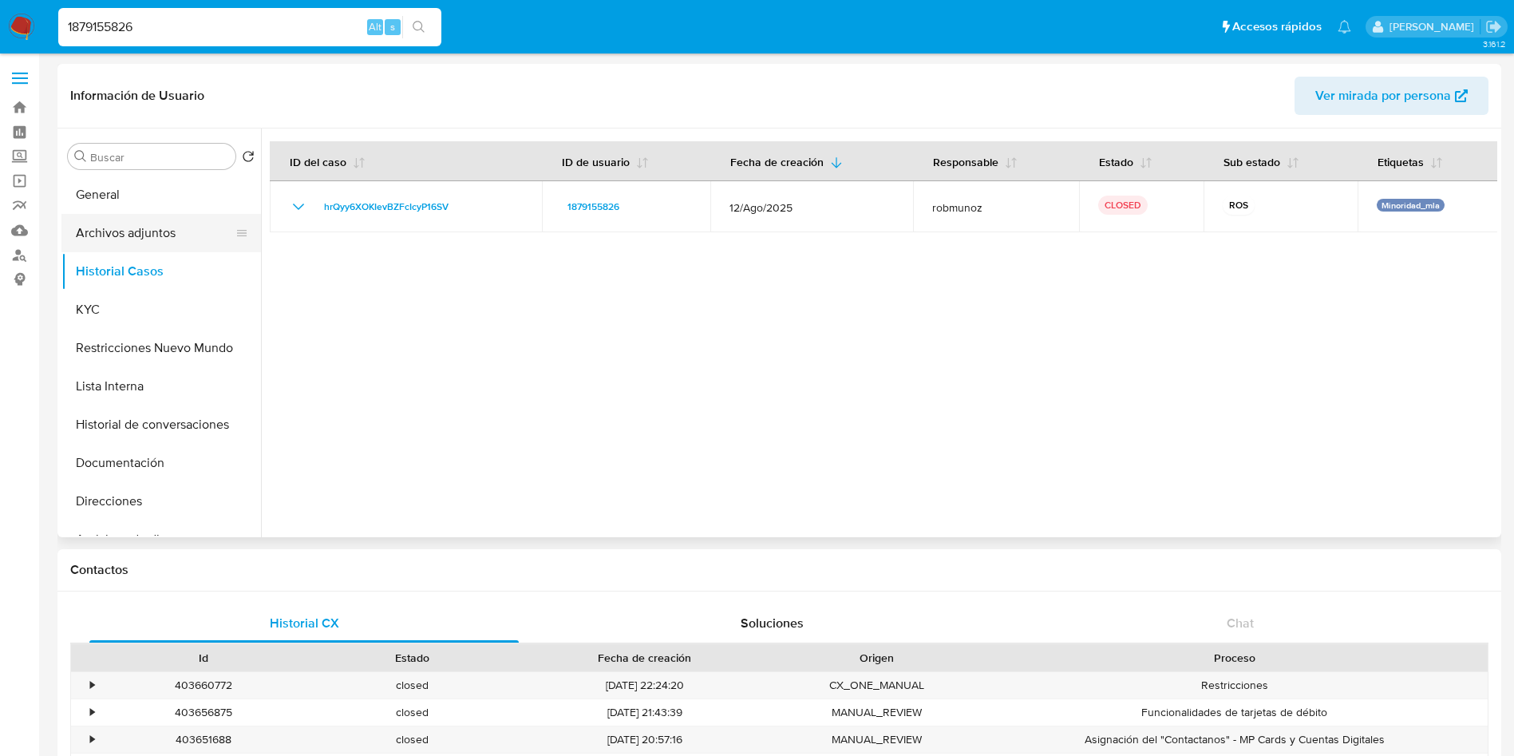
click at [125, 224] on button "Archivos adjuntos" at bounding box center [154, 233] width 187 height 38
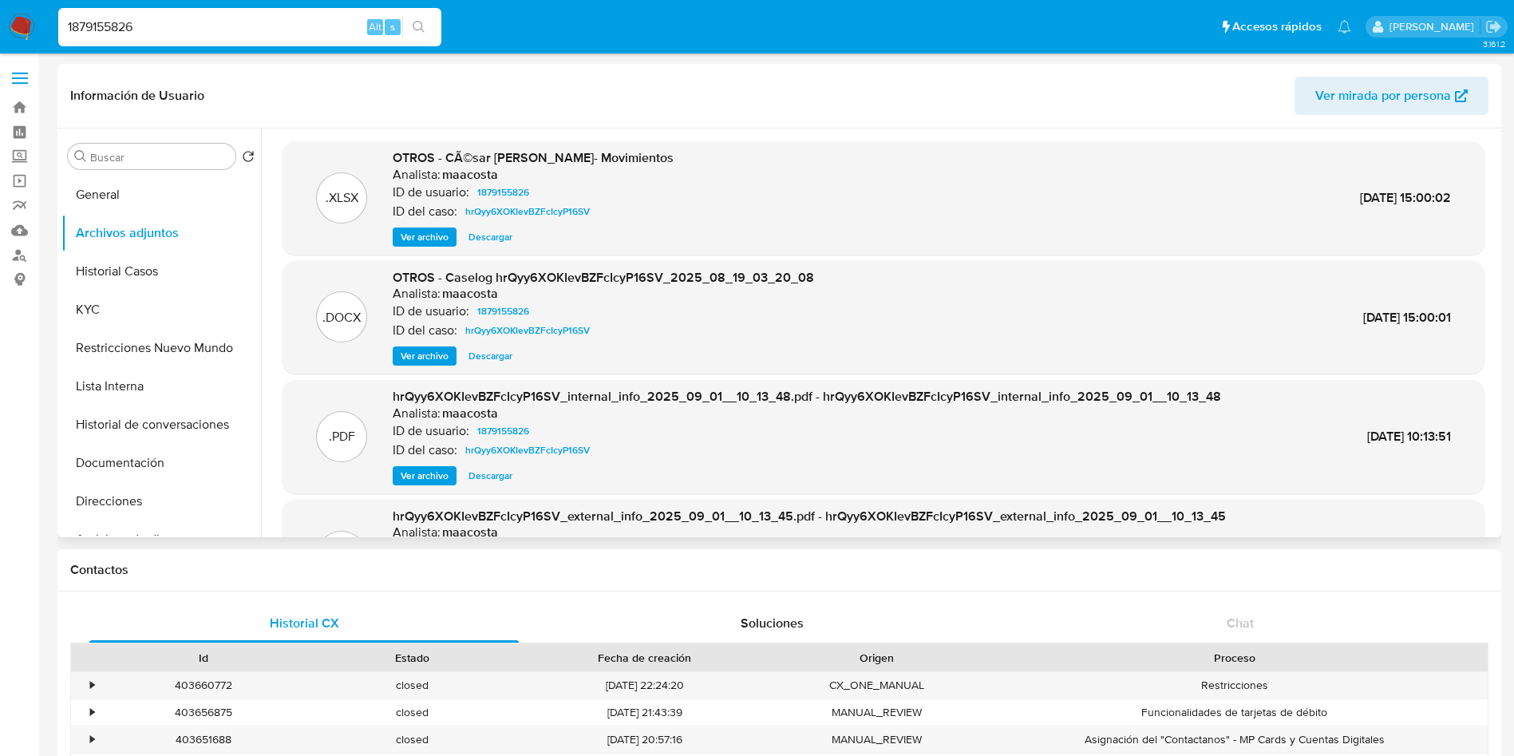
click at [418, 356] on span "Ver archivo" at bounding box center [425, 356] width 48 height 16
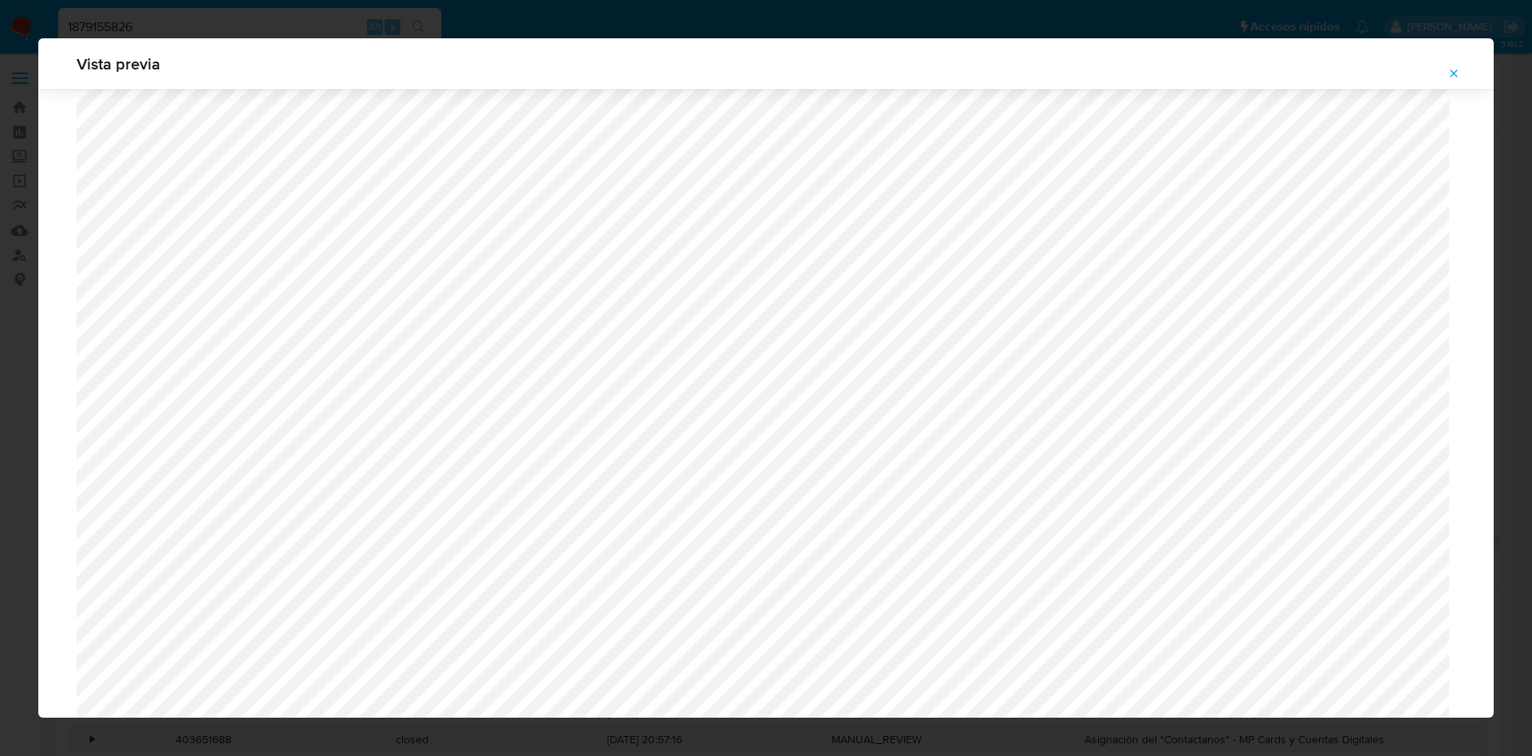
scroll to position [926, 0]
click at [1453, 72] on icon "Attachment preview" at bounding box center [1454, 72] width 7 height 7
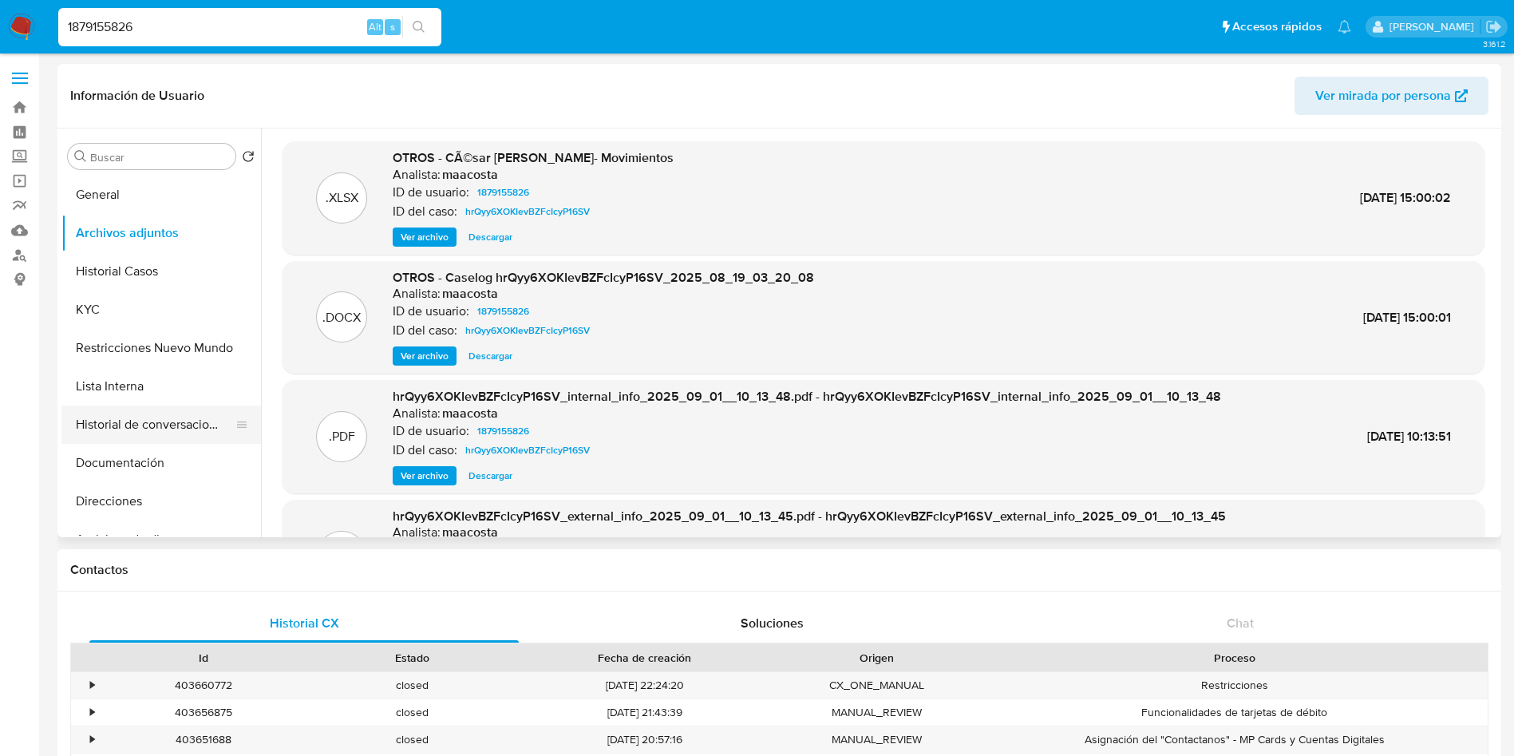
click at [126, 437] on button "Historial de conversaciones" at bounding box center [154, 424] width 187 height 38
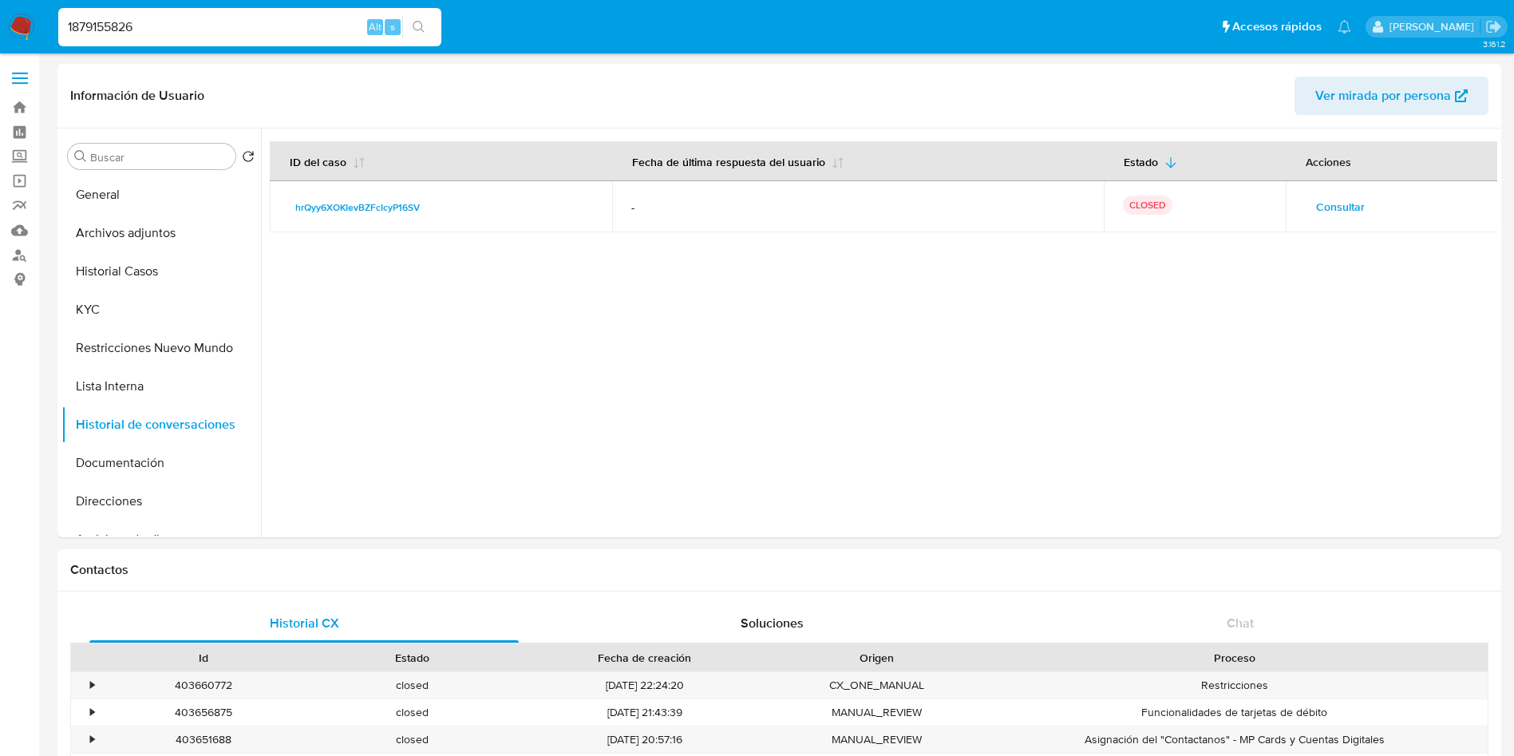
click at [1347, 205] on span "Consultar" at bounding box center [1340, 207] width 49 height 22
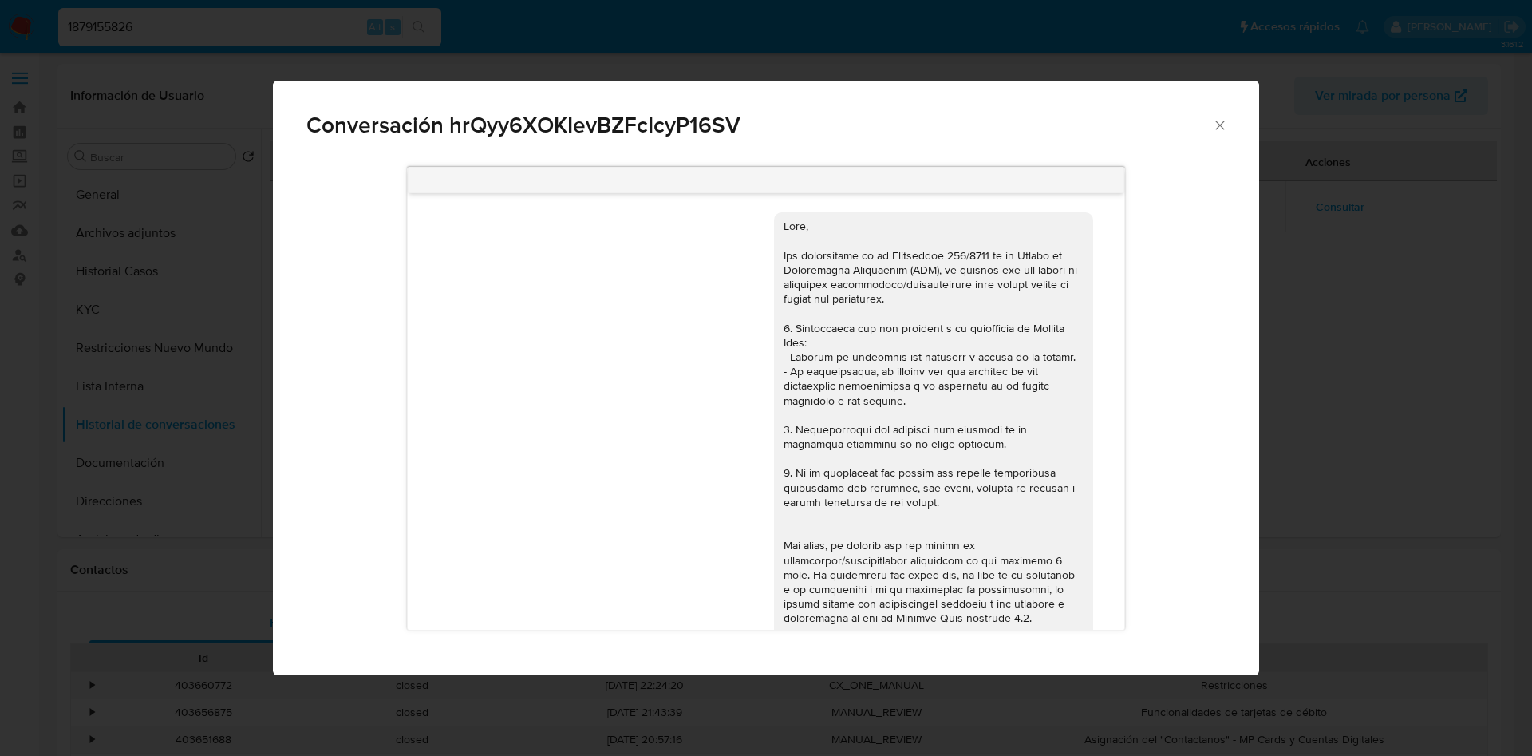
click at [204, 342] on div "Conversación hrQyy6XOKIevBZFcIcyP16SV [DATE] 17:46:33 Hola, Esperamos que te en…" at bounding box center [766, 378] width 1532 height 756
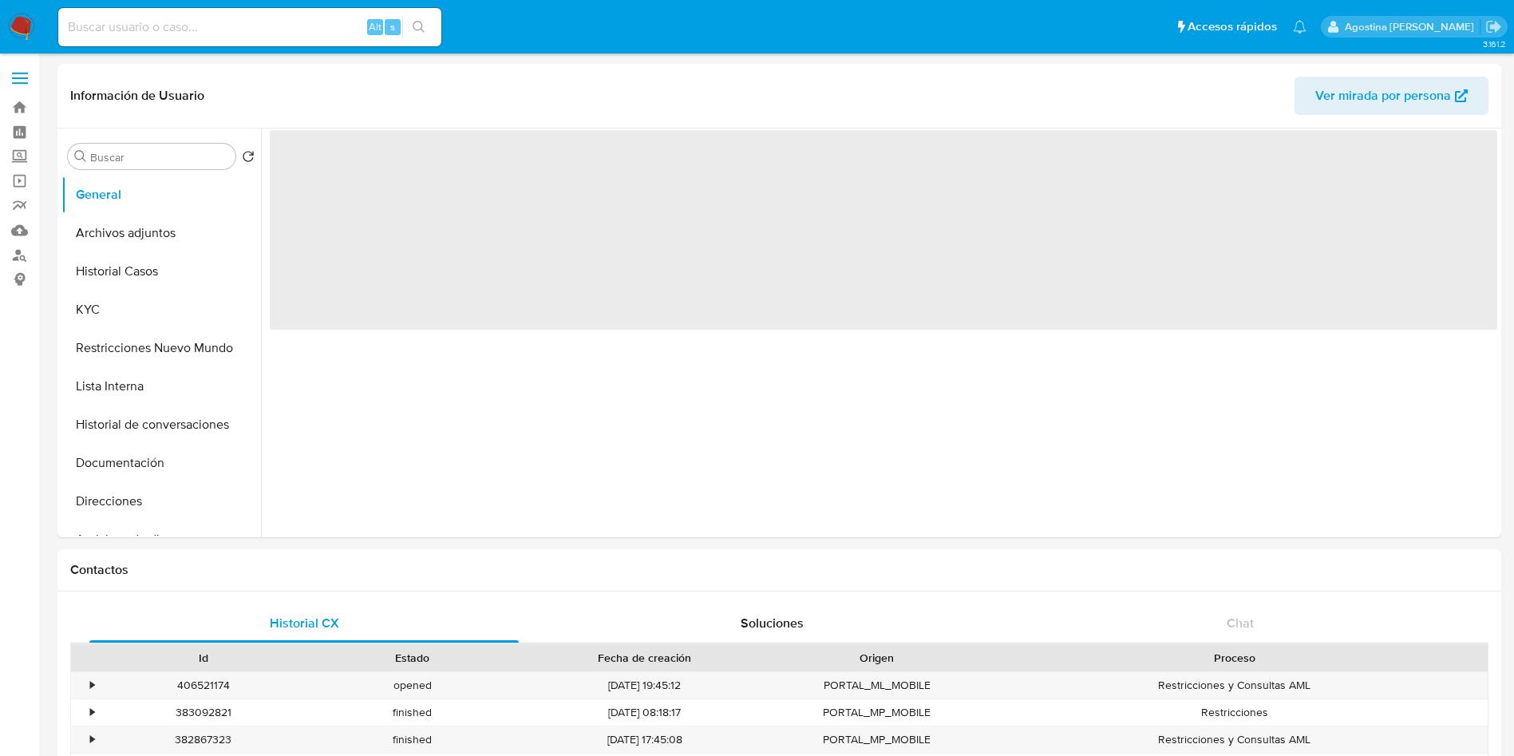
select select "10"
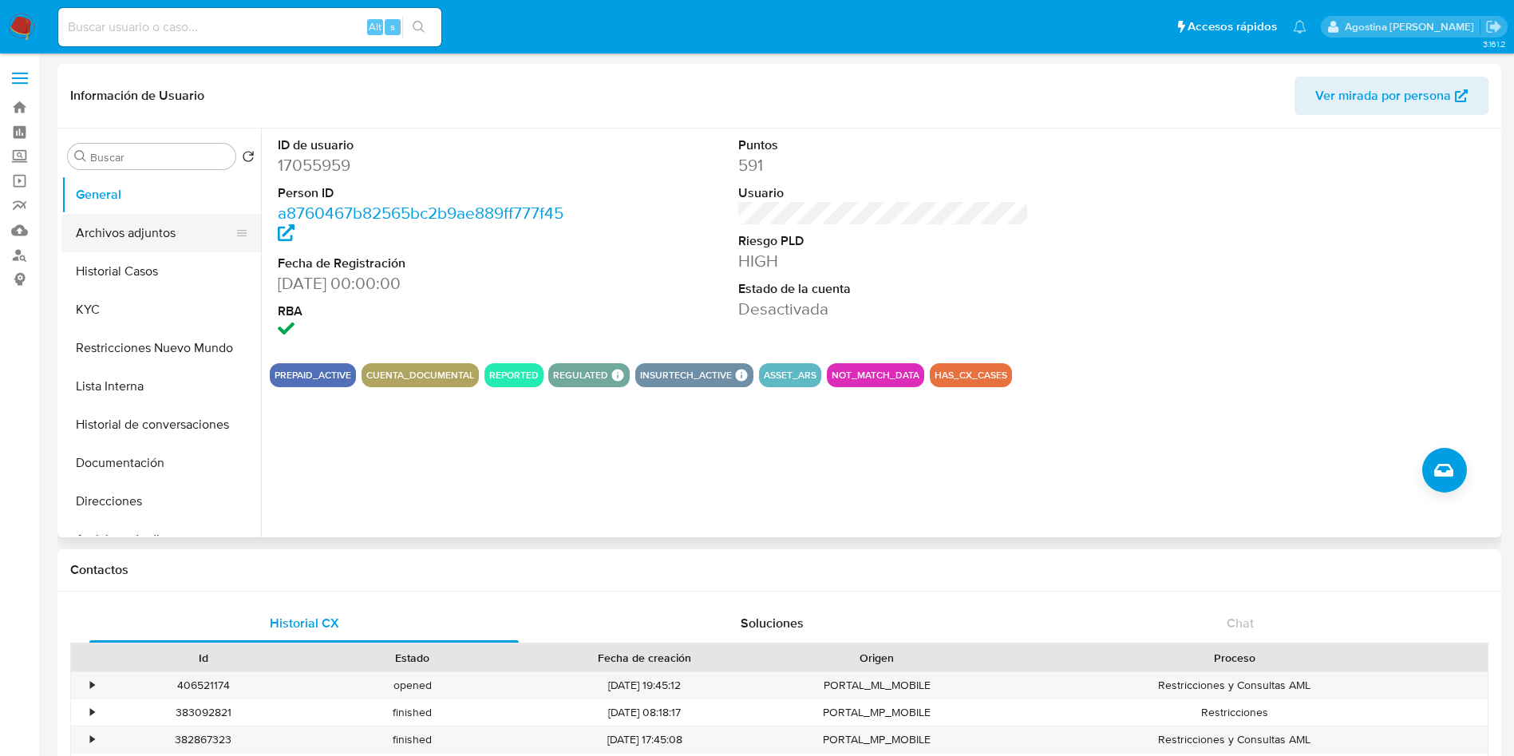
click at [158, 239] on button "Archivos adjuntos" at bounding box center [154, 233] width 187 height 38
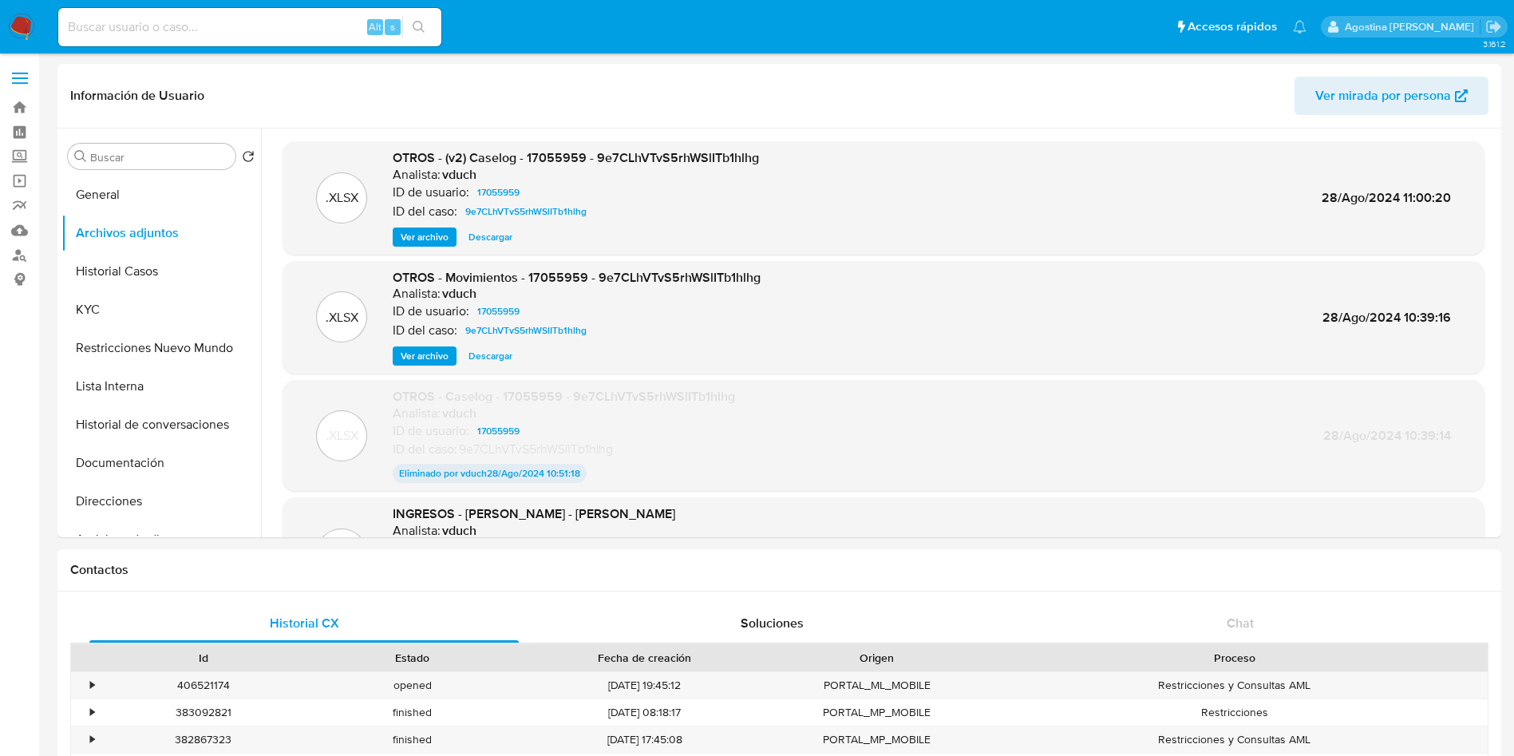
click at [433, 239] on span "Ver archivo" at bounding box center [425, 237] width 48 height 16
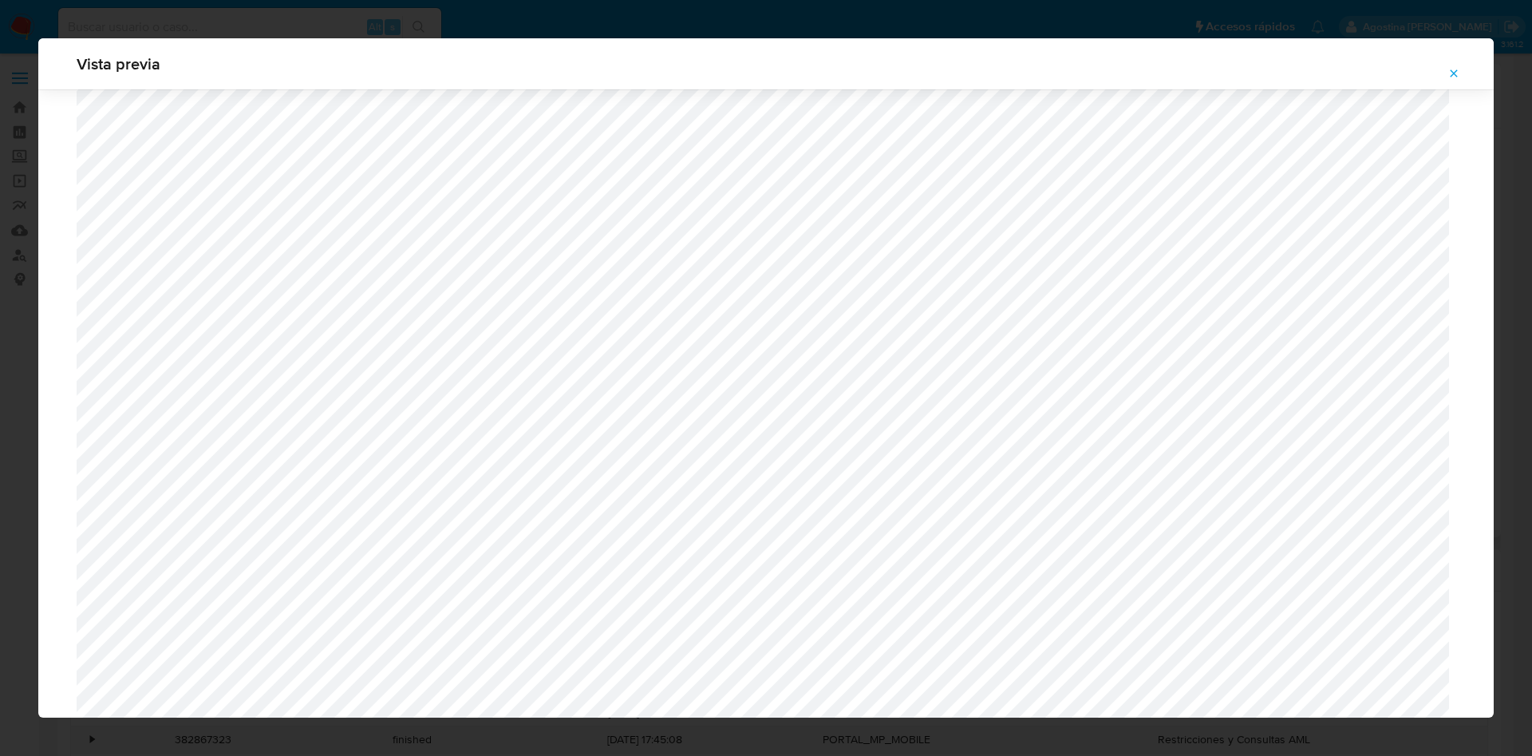
scroll to position [1405, 0]
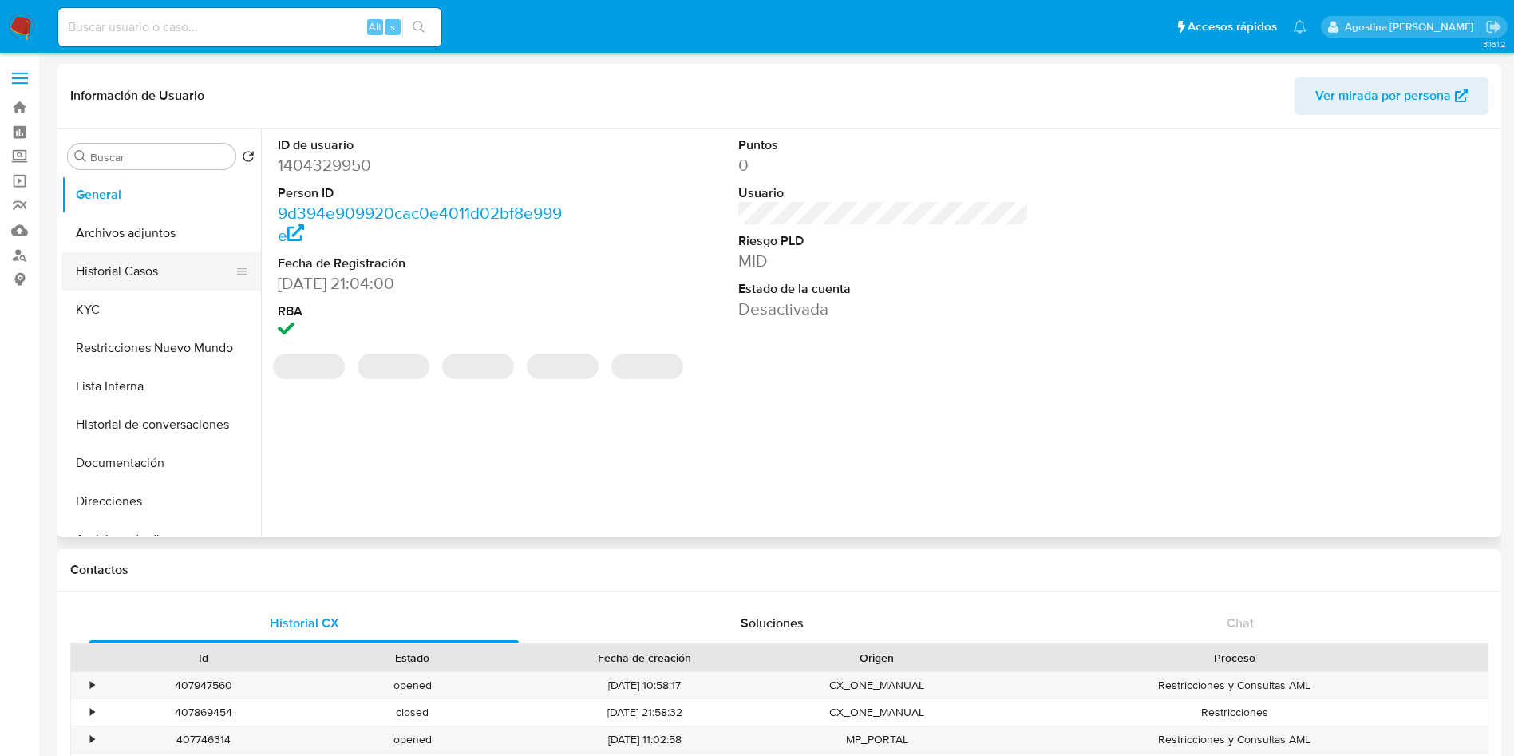
select select "10"
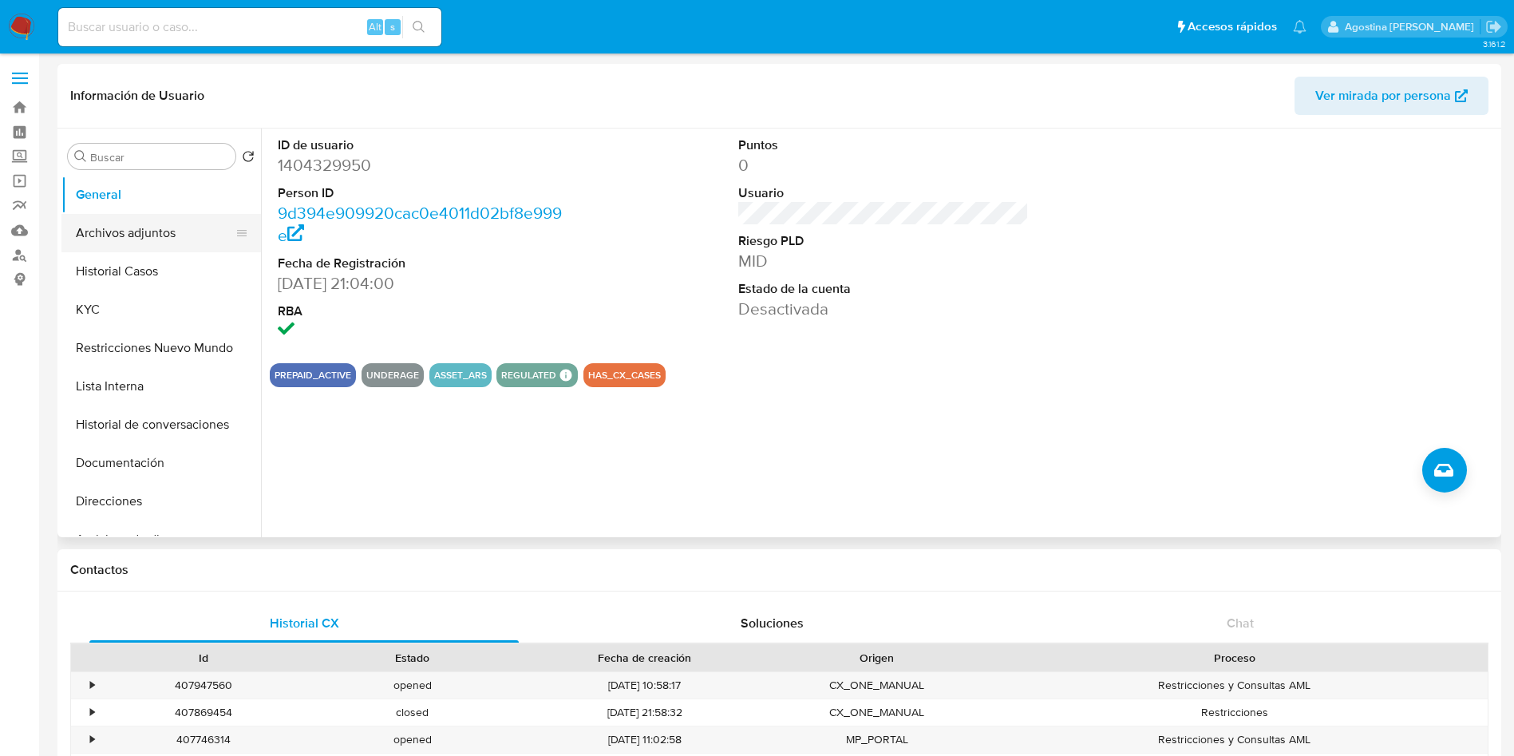
click at [142, 230] on button "Archivos adjuntos" at bounding box center [154, 233] width 187 height 38
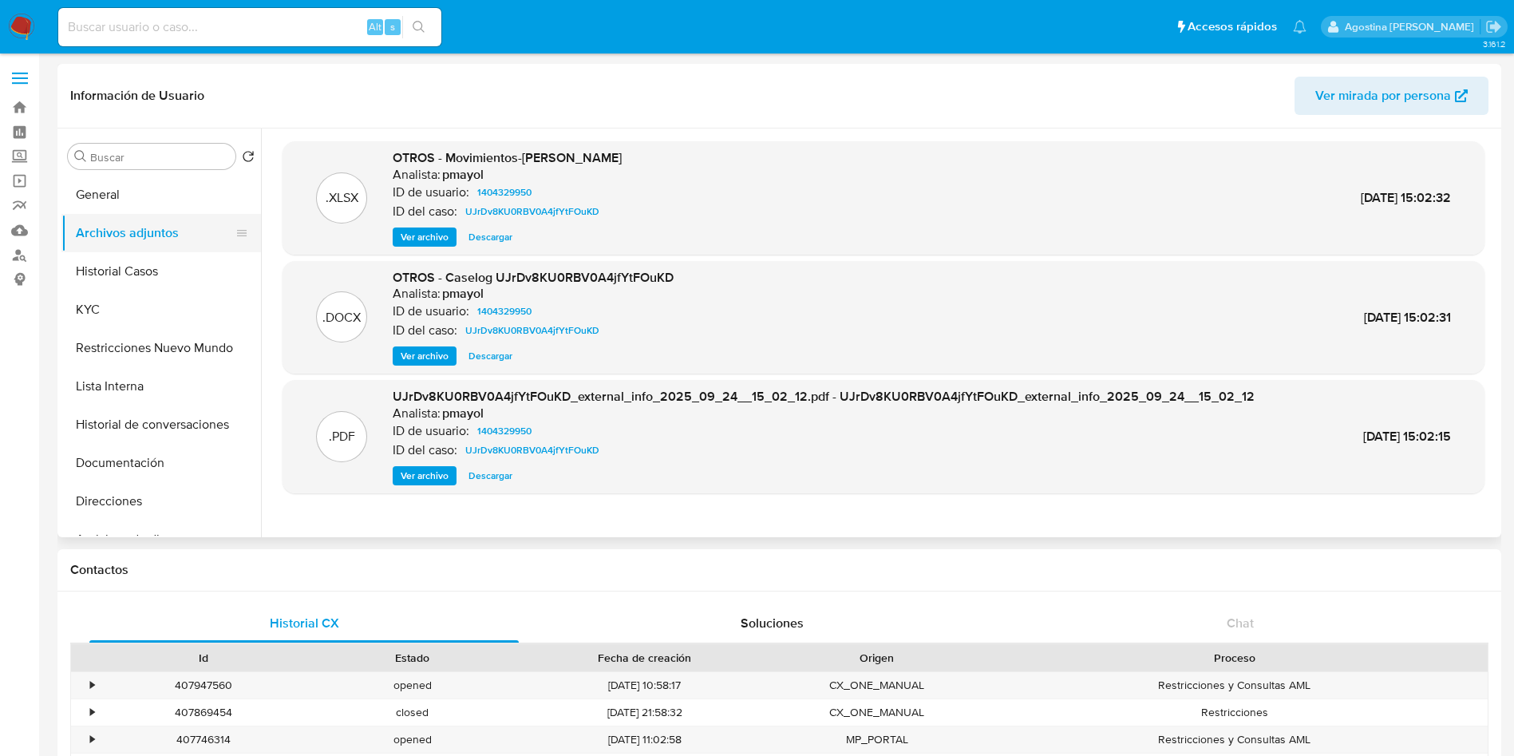
click at [138, 251] on button "Archivos adjuntos" at bounding box center [154, 233] width 187 height 38
click at [145, 257] on button "Historial Casos" at bounding box center [154, 271] width 187 height 38
